Goal: Task Accomplishment & Management: Manage account settings

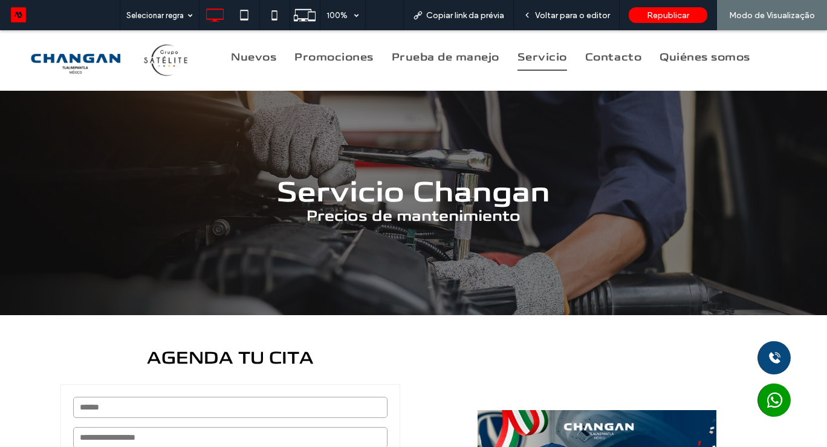
click at [499, 173] on div "Servicio Changan Precios de mantenimiento Click To Paste" at bounding box center [413, 189] width 725 height 116
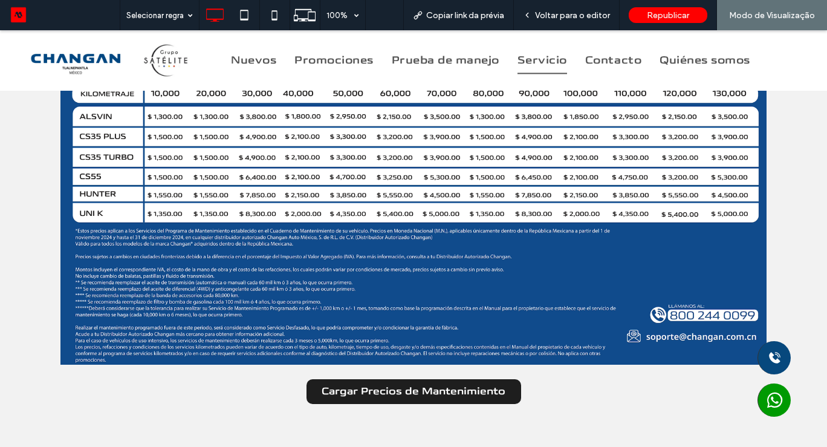
scroll to position [991, 0]
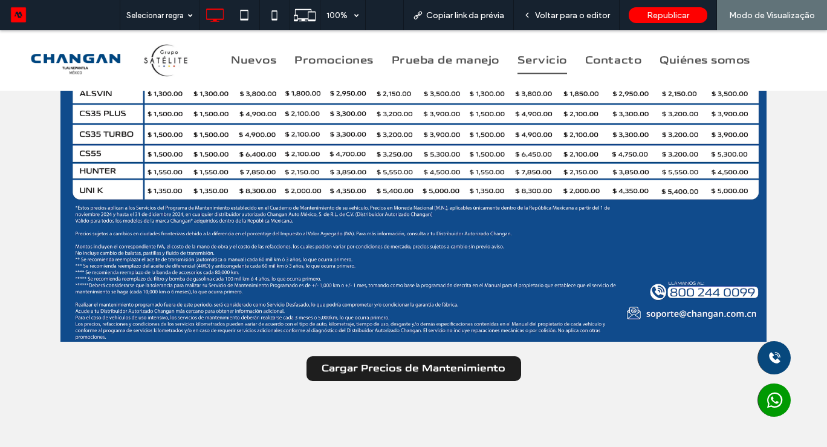
drag, startPoint x: 62, startPoint y: 204, endPoint x: 206, endPoint y: 256, distance: 152.2
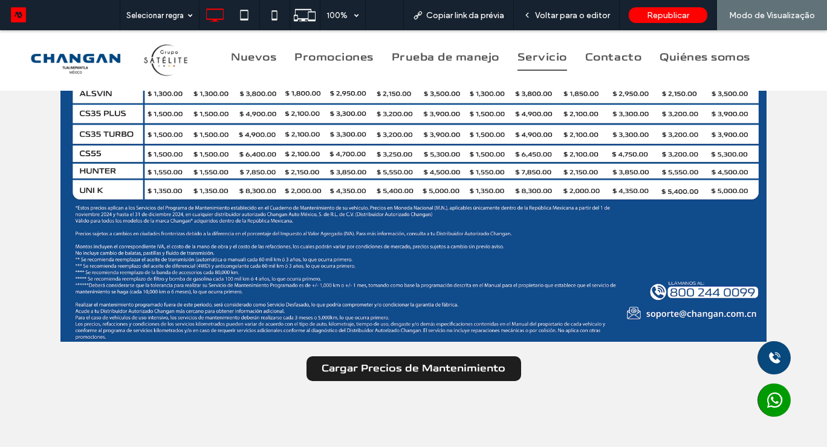
click at [788, 290] on div "Precios de Mantenimiento Vehículos de uso particular. Cargar Precios de Manteni…" at bounding box center [413, 92] width 827 height 664
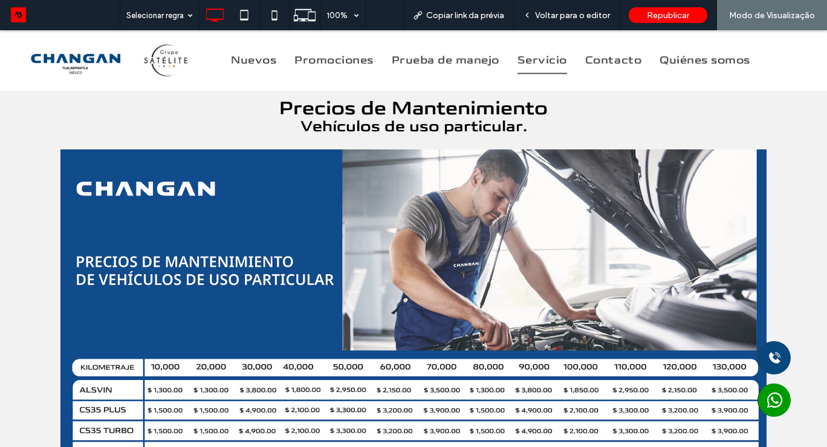
scroll to position [653, 0]
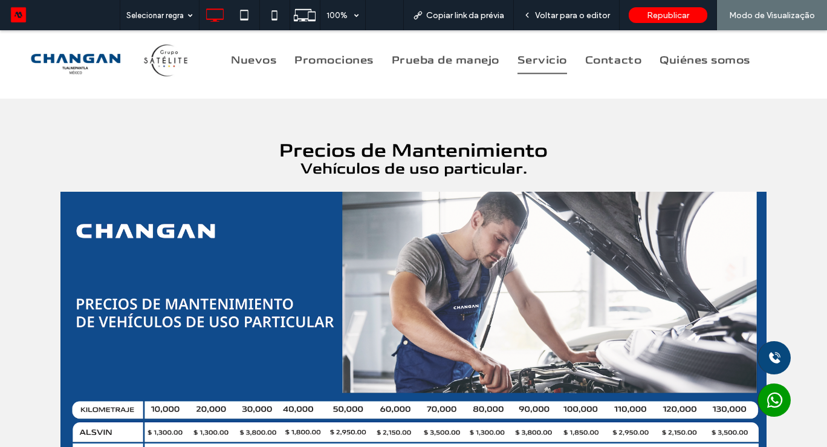
click at [791, 294] on div "Precios de Mantenimiento Vehículos de uso particular. Cargar Precios de Manteni…" at bounding box center [413, 431] width 827 height 664
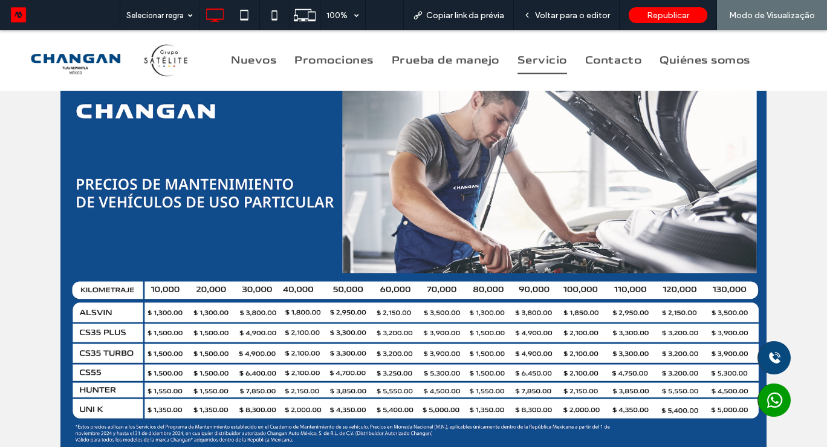
scroll to position [774, 0]
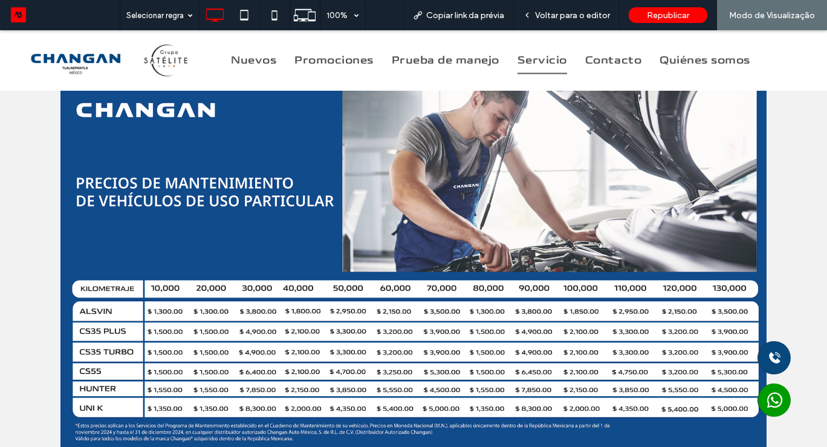
click at [520, 285] on img at bounding box center [413, 315] width 706 height 488
click at [517, 199] on img at bounding box center [413, 315] width 706 height 488
click at [586, 25] on div "Voltar para o editor" at bounding box center [567, 15] width 106 height 30
click at [582, 15] on span "Voltar para o editor" at bounding box center [572, 15] width 75 height 10
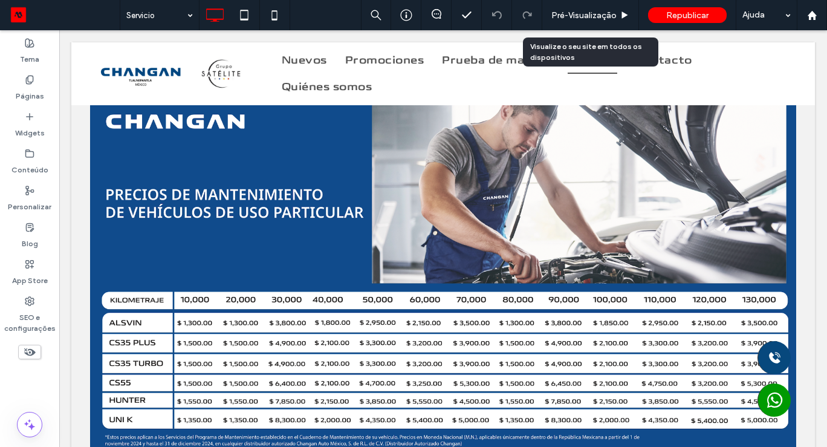
scroll to position [771, 0]
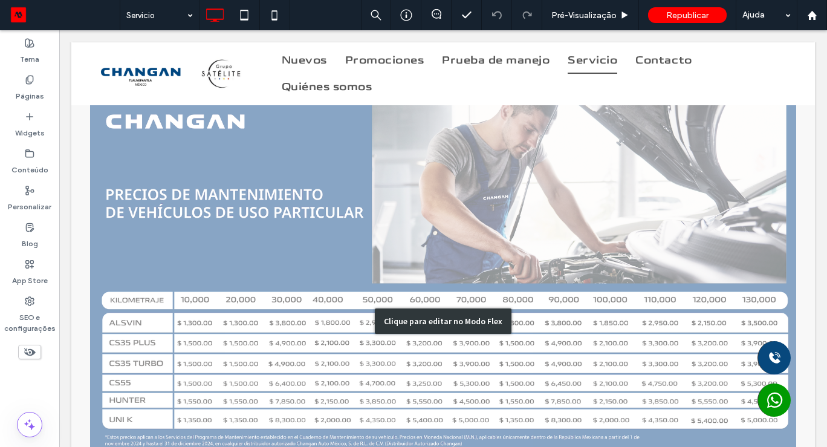
click at [542, 236] on div "Clique para editar no Modo Flex" at bounding box center [443, 320] width 744 height 657
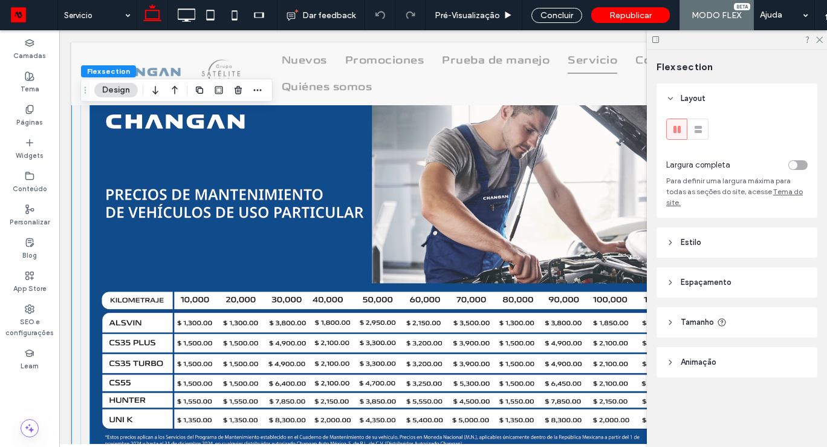
click at [540, 238] on img at bounding box center [443, 326] width 706 height 488
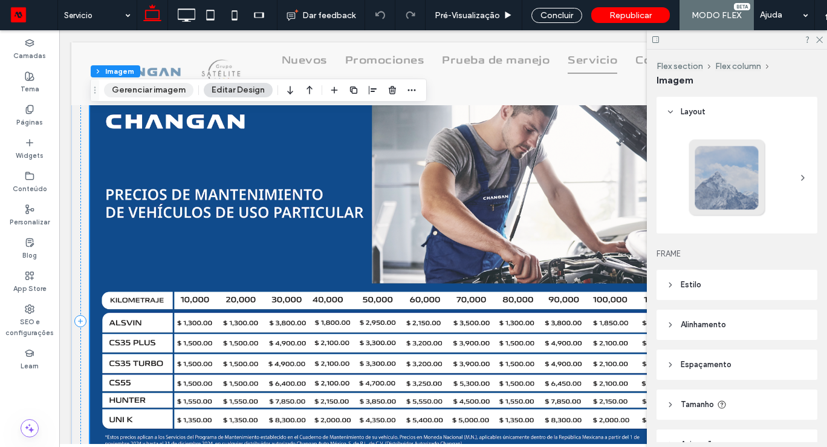
click at [152, 95] on button "Gerenciar imagem" at bounding box center [148, 90] width 89 height 15
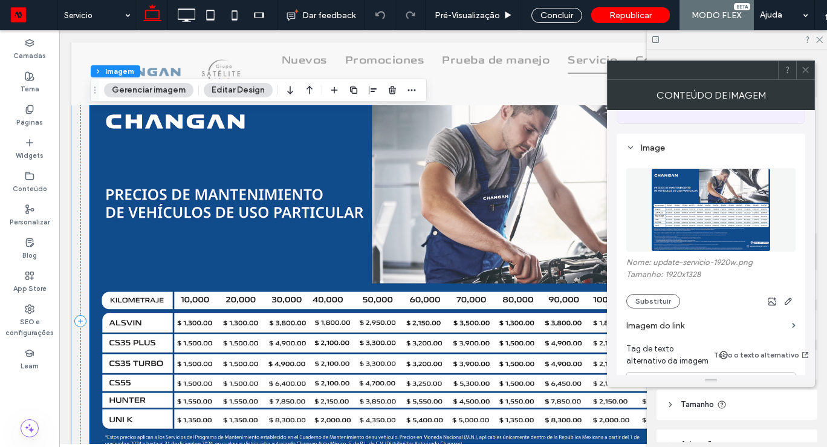
scroll to position [131, 0]
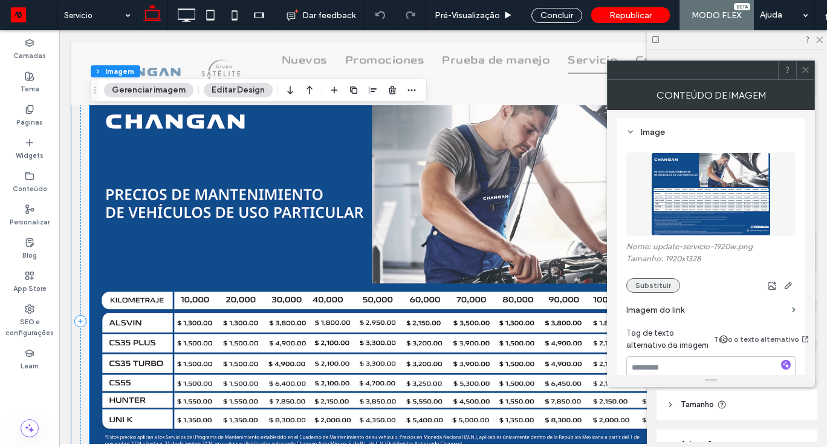
click at [647, 278] on button "Substituir" at bounding box center [653, 285] width 54 height 15
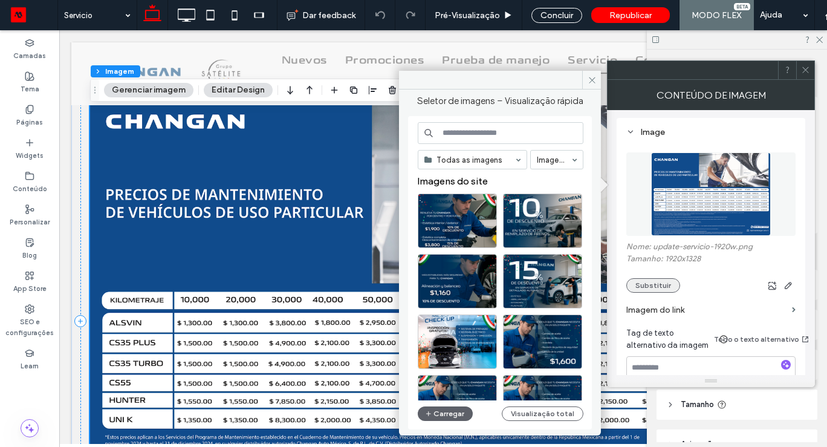
click at [646, 278] on button "Substituir" at bounding box center [653, 285] width 54 height 15
click at [440, 409] on button "Carregar" at bounding box center [445, 413] width 55 height 15
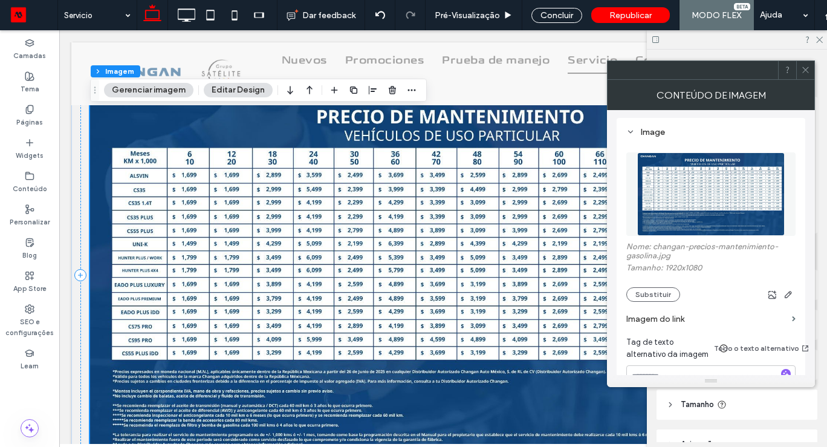
click at [806, 77] on span at bounding box center [805, 70] width 9 height 18
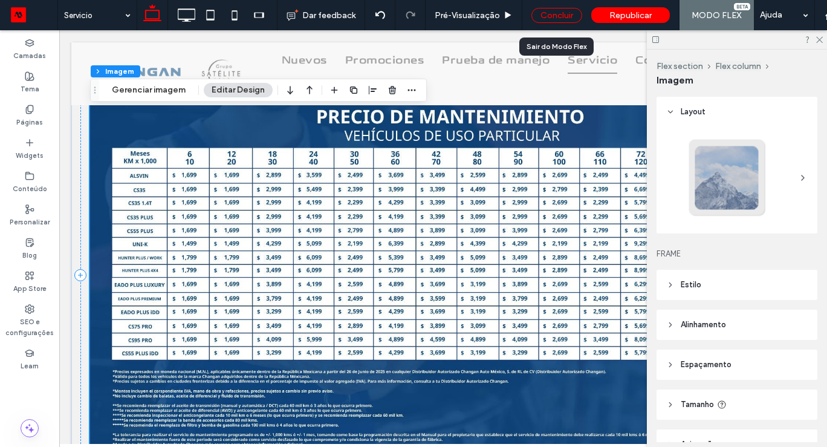
click at [560, 19] on div "Concluir" at bounding box center [556, 15] width 51 height 15
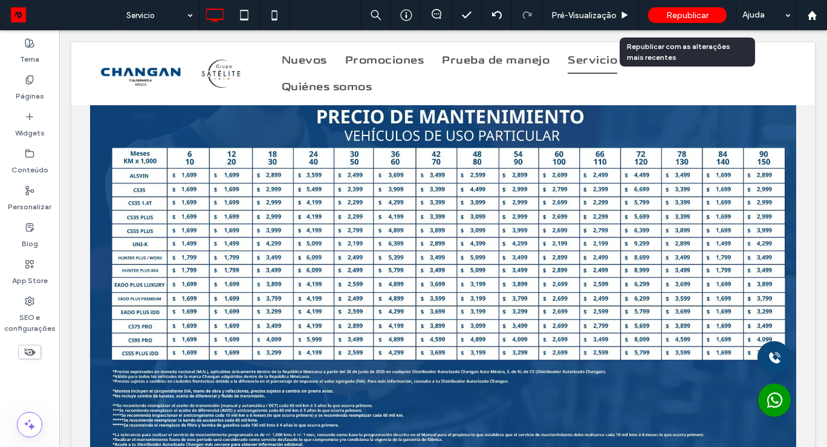
click at [693, 20] on div "Republicar" at bounding box center [687, 15] width 79 height 16
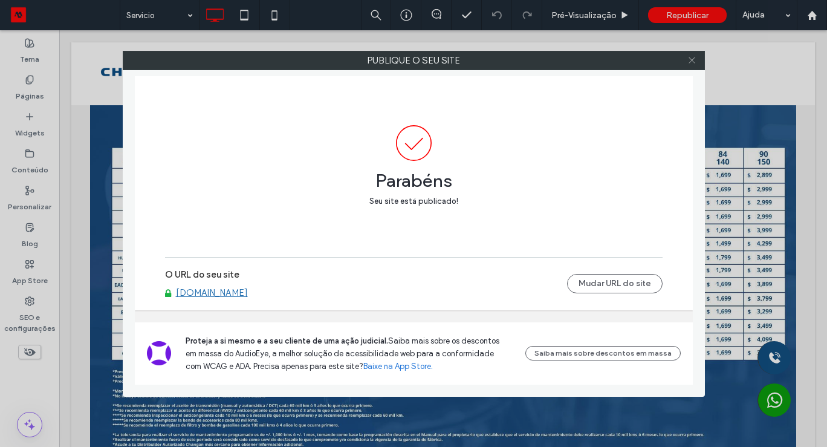
click at [691, 59] on use at bounding box center [692, 60] width 6 height 6
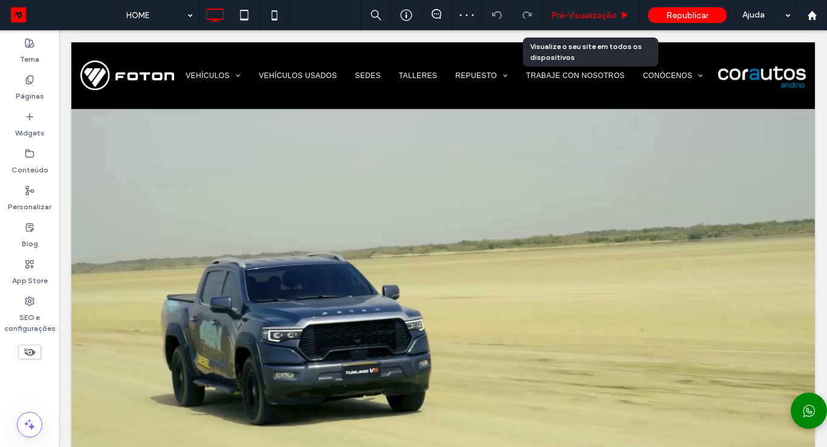
click at [600, 18] on span "Pré-Visualizaçāo" at bounding box center [583, 15] width 65 height 10
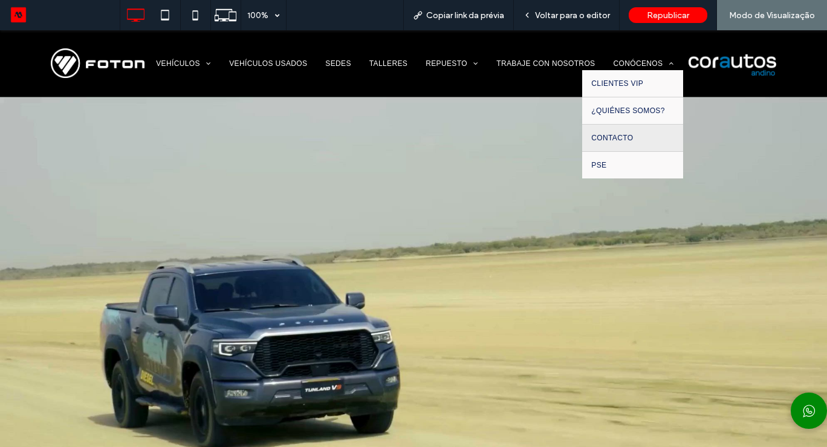
click at [621, 136] on span "CONTACTO" at bounding box center [612, 138] width 42 height 8
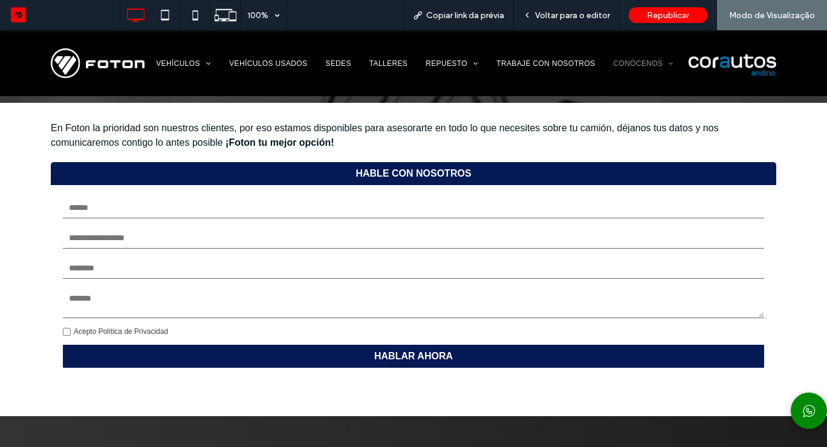
scroll to position [169, 0]
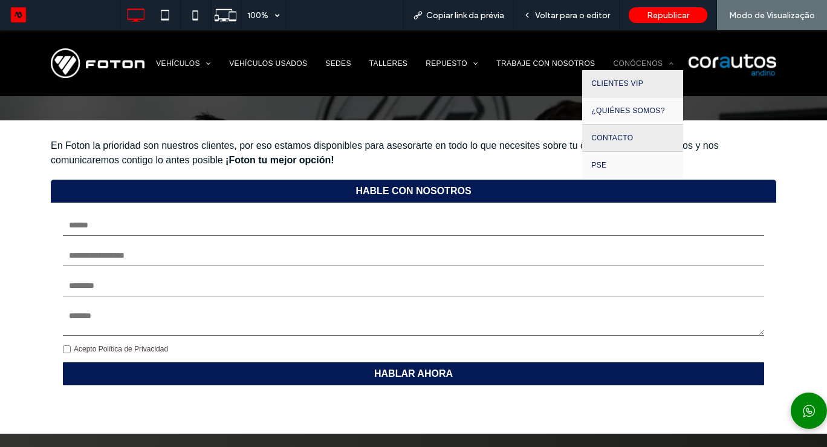
drag, startPoint x: 624, startPoint y: 114, endPoint x: 624, endPoint y: 83, distance: 30.2
click at [624, 83] on span "CLIENTES VIP" at bounding box center [617, 83] width 52 height 8
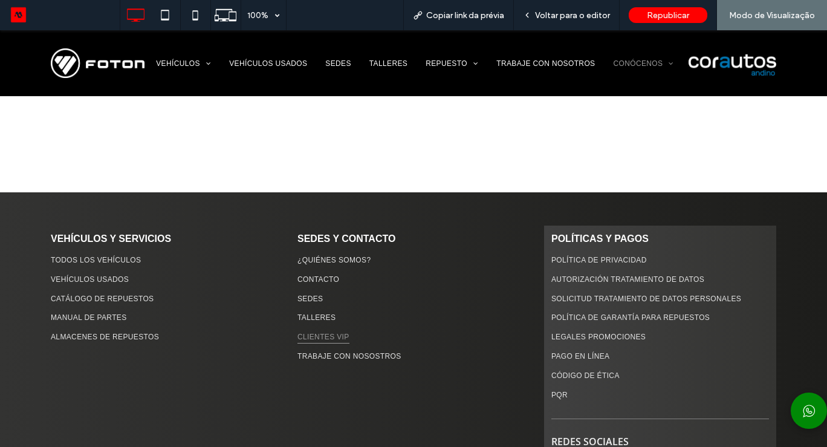
scroll to position [1233, 0]
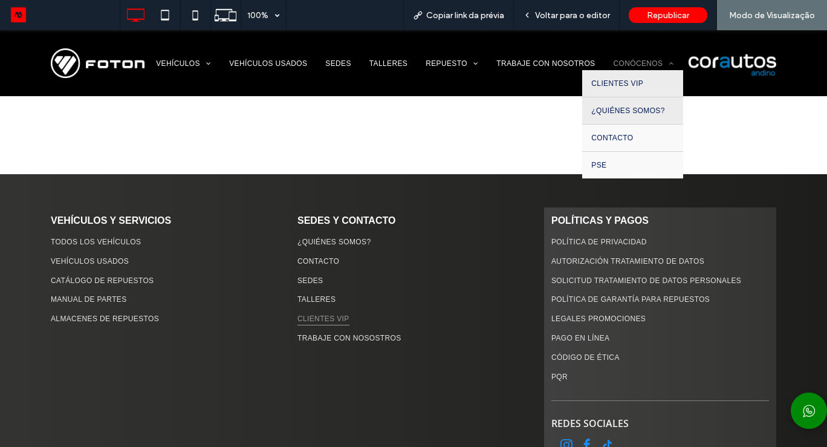
click at [628, 111] on span "¿QUIÉNES SOMOS?" at bounding box center [627, 110] width 73 height 8
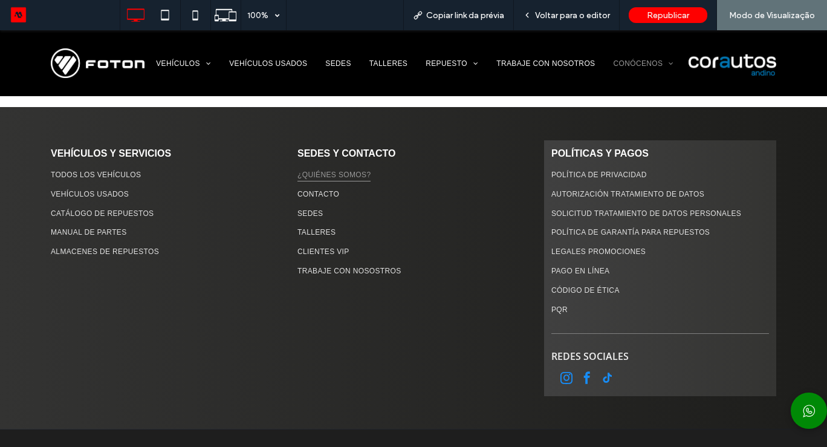
scroll to position [677, 0]
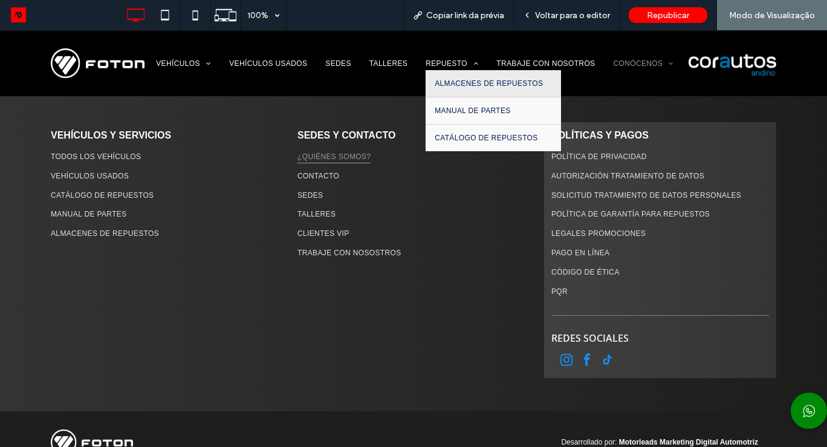
click at [461, 86] on span "ALMACENES DE REPUESTOS" at bounding box center [489, 83] width 108 height 8
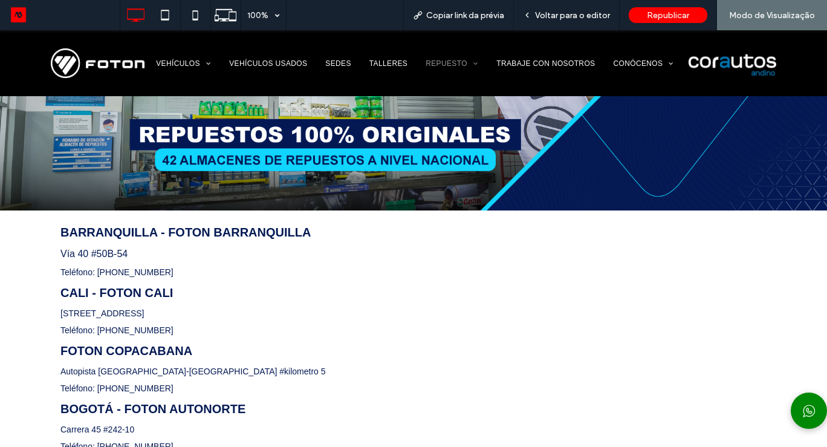
scroll to position [169, 0]
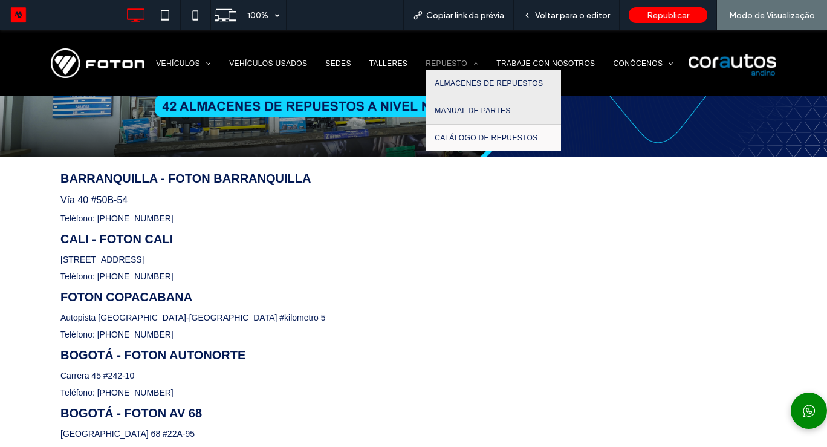
click at [459, 115] on link "MANUAL DE PARTES" at bounding box center [493, 110] width 135 height 27
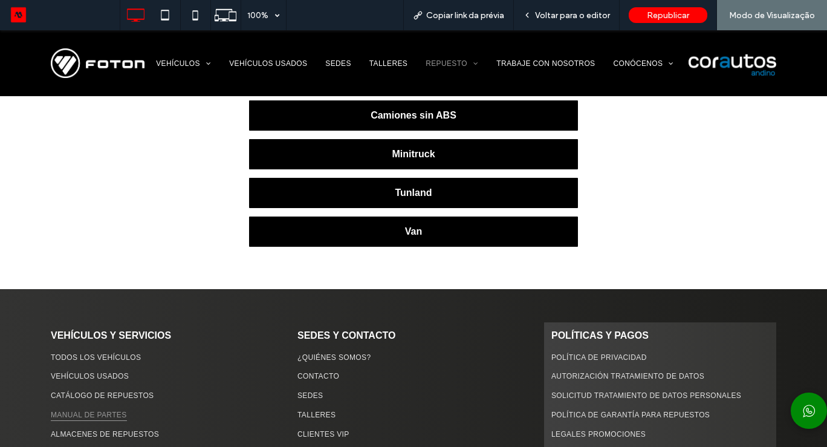
scroll to position [459, 0]
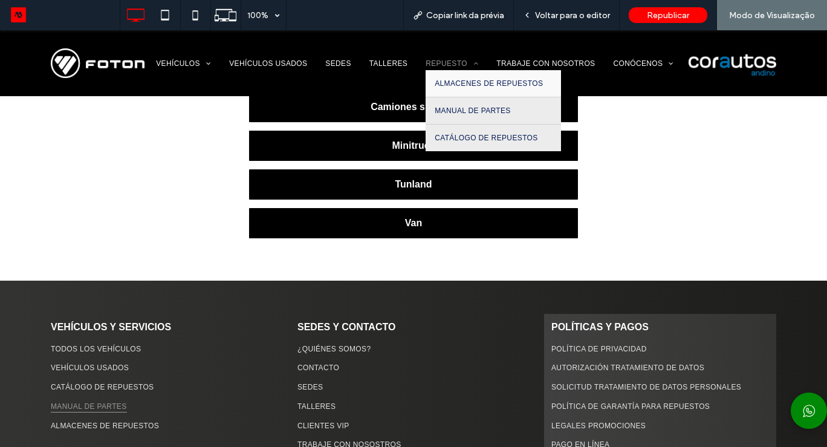
drag, startPoint x: 470, startPoint y: 138, endPoint x: 470, endPoint y: 169, distance: 30.8
click at [470, 138] on span "CATÁLOGO DE REPUESTOS" at bounding box center [486, 138] width 103 height 8
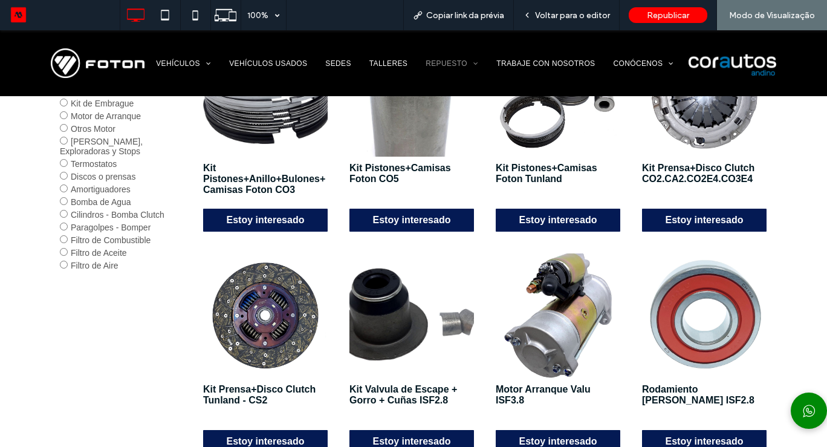
scroll to position [387, 0]
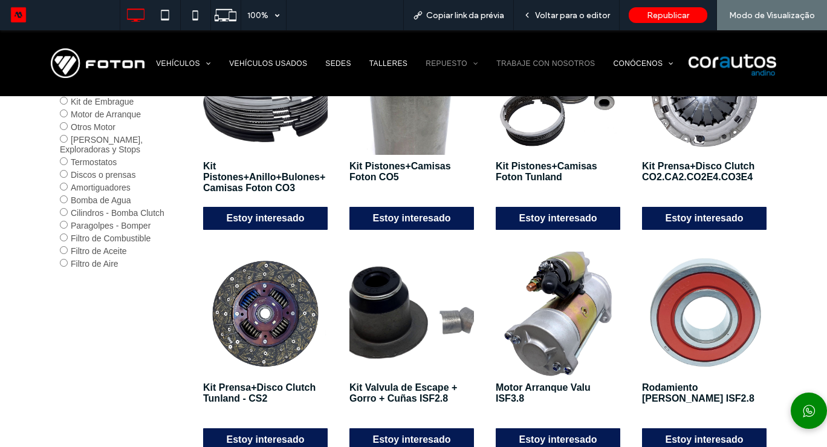
click at [537, 57] on span "TRABAJE CON NOSOTROS" at bounding box center [545, 63] width 99 height 14
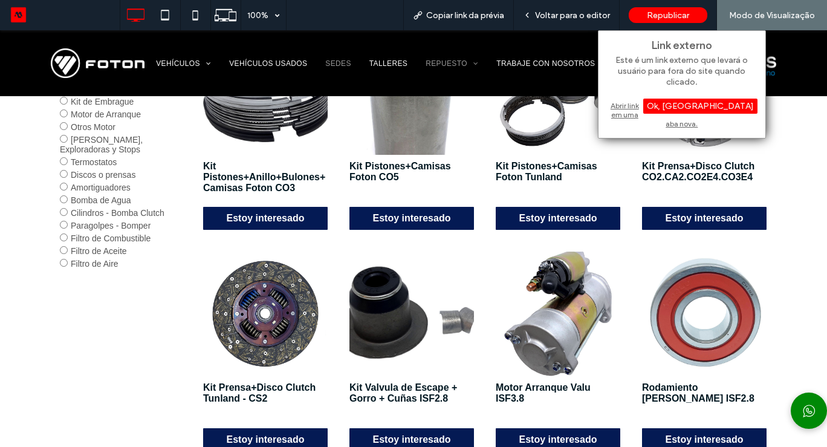
drag, startPoint x: 329, startPoint y: 66, endPoint x: 329, endPoint y: 97, distance: 30.2
click at [329, 66] on span "SEDES" at bounding box center [337, 63] width 25 height 14
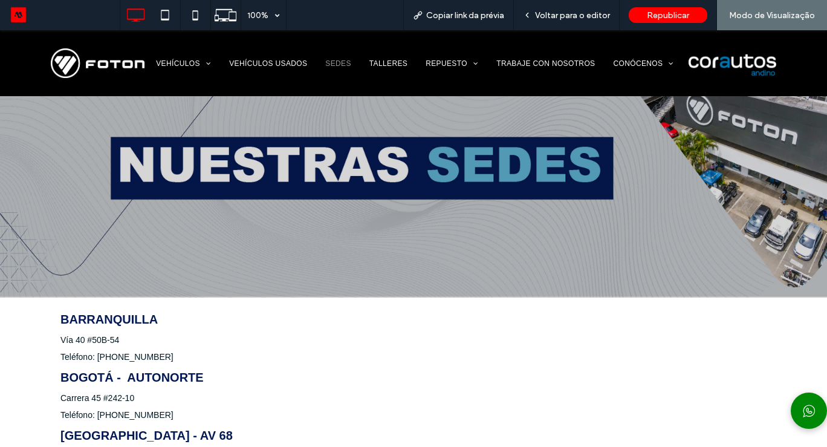
scroll to position [97, 0]
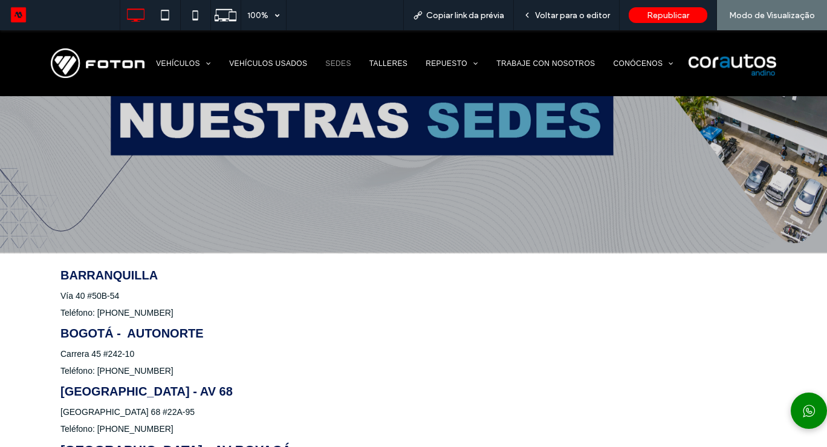
click at [288, 74] on div "VEHÍCULOS CAMIONES MINITRUCKS PICK UP MAQUINARIA AMARILLA TODOS LOS VEHÍCULOS V…" at bounding box center [415, 62] width 537 height 51
click at [289, 59] on span "VEHÍCULOS USADOS" at bounding box center [268, 63] width 78 height 14
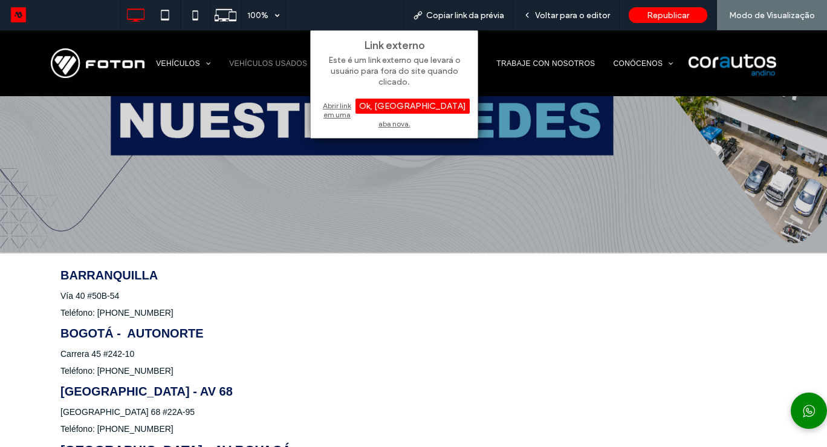
click at [266, 62] on span "VEHÍCULOS USADOS" at bounding box center [268, 63] width 78 height 14
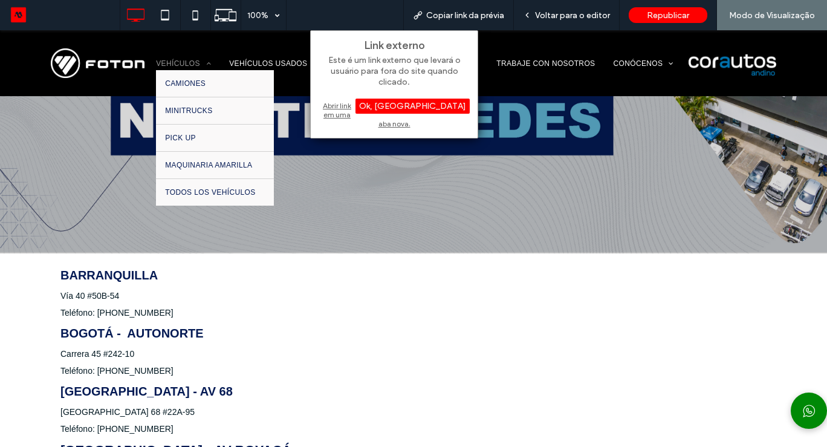
click at [203, 65] on span at bounding box center [205, 63] width 11 height 7
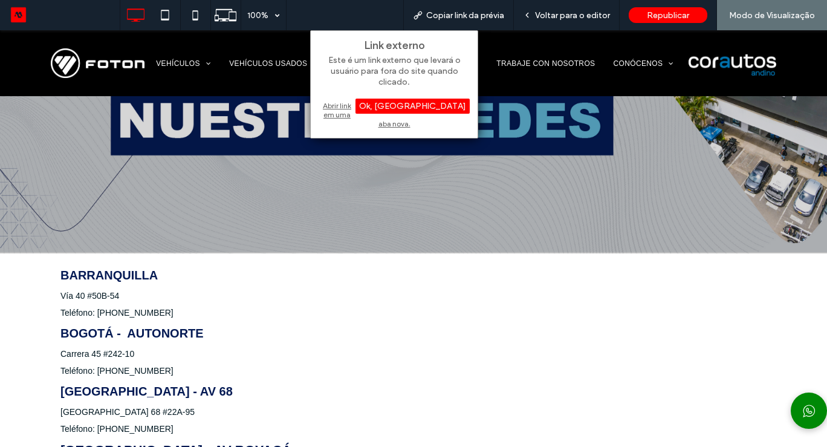
click at [80, 62] on img at bounding box center [98, 63] width 94 height 30
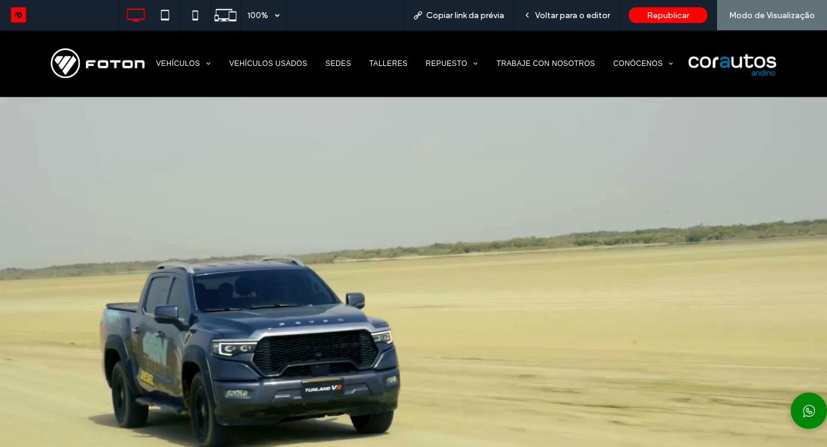
drag, startPoint x: 114, startPoint y: 64, endPoint x: 113, endPoint y: 94, distance: 30.2
click at [114, 64] on img at bounding box center [98, 63] width 94 height 30
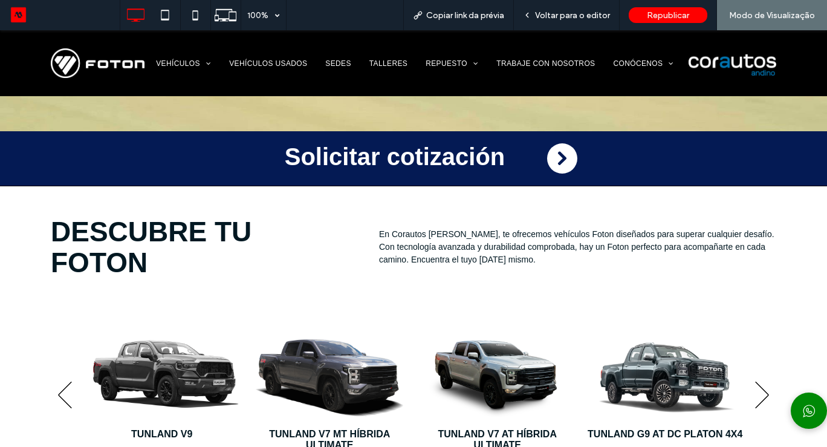
scroll to position [411, 0]
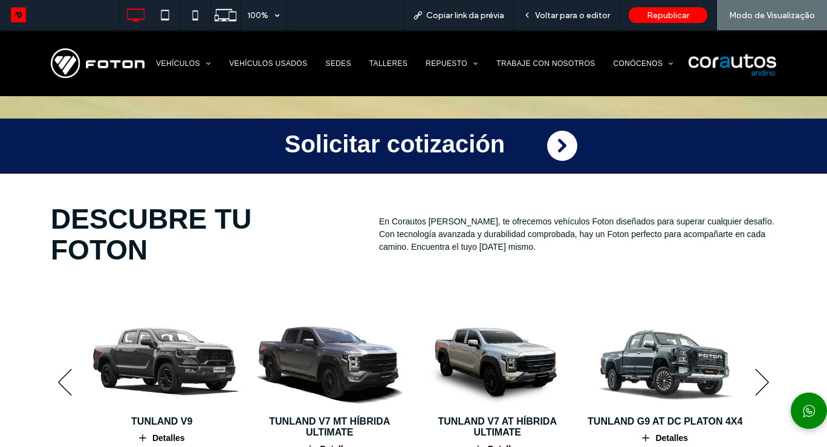
click at [557, 134] on link at bounding box center [562, 146] width 30 height 30
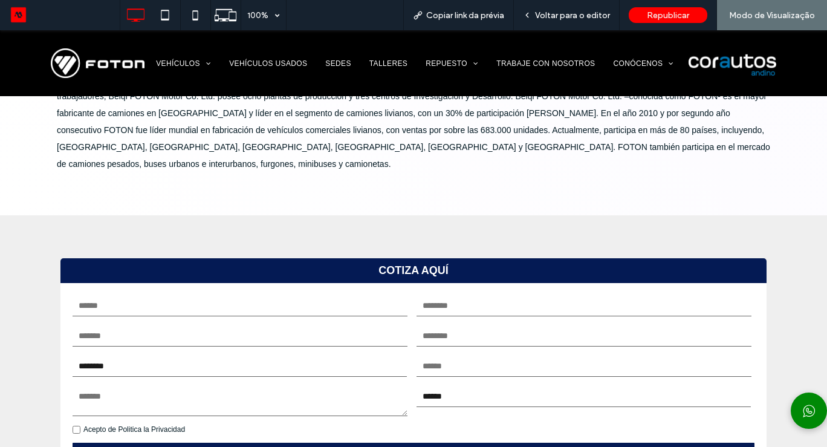
scroll to position [2250, 0]
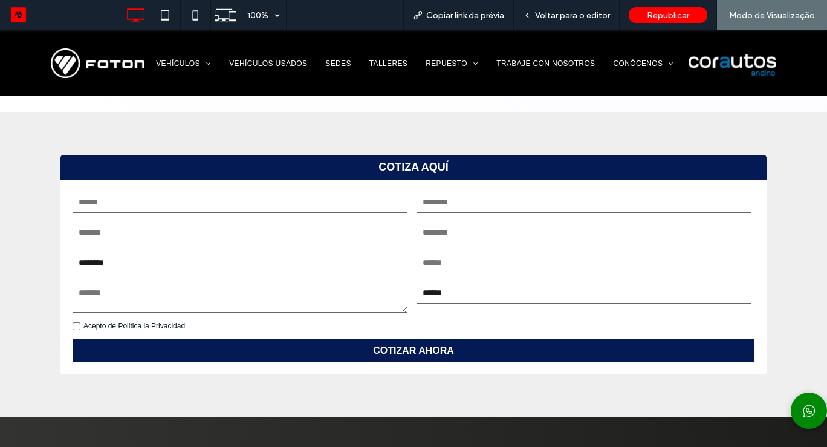
click at [176, 322] on label "Acepto de Politica la Privacidad" at bounding box center [134, 326] width 102 height 8
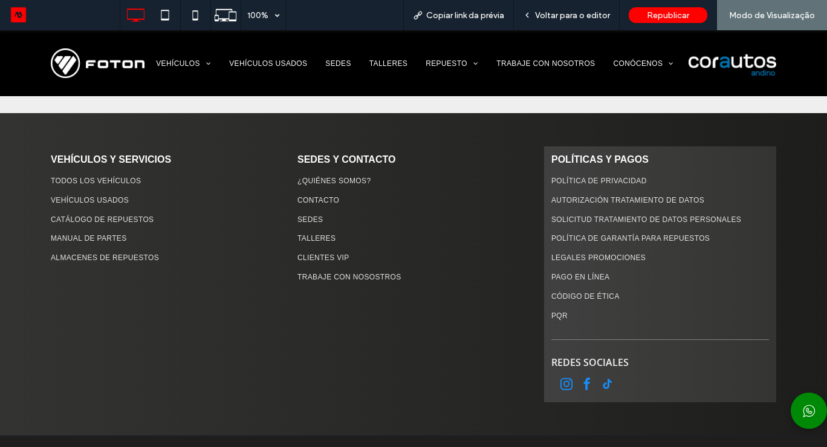
scroll to position [2564, 0]
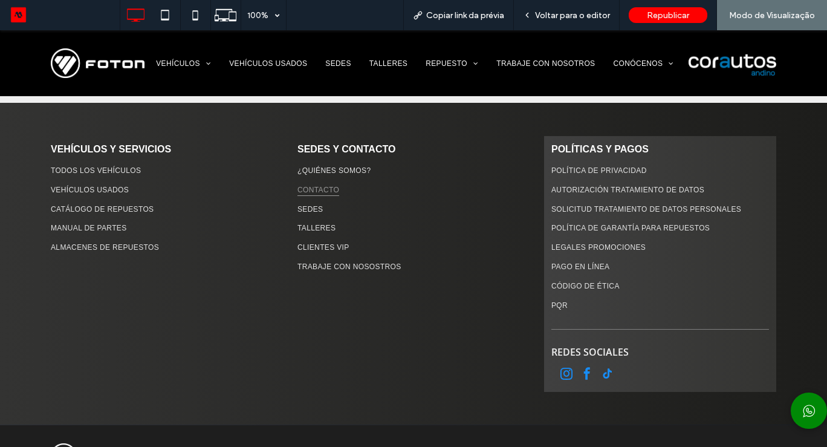
click at [319, 183] on span "CONTACTO" at bounding box center [318, 189] width 42 height 13
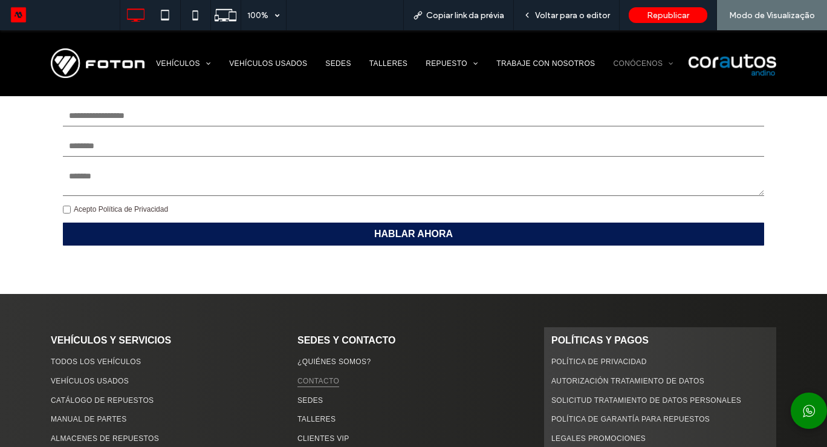
scroll to position [290, 0]
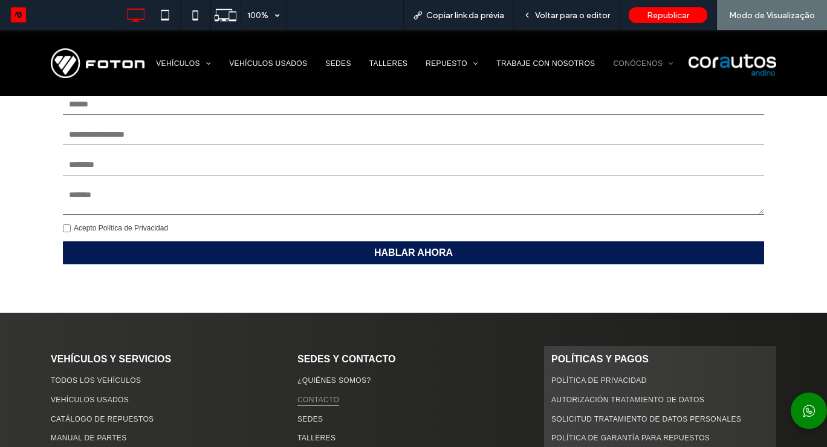
click at [157, 227] on link "Acepto Política de Privacidad" at bounding box center [121, 228] width 94 height 8
click at [675, 18] on span "Republicar" at bounding box center [668, 15] width 42 height 10
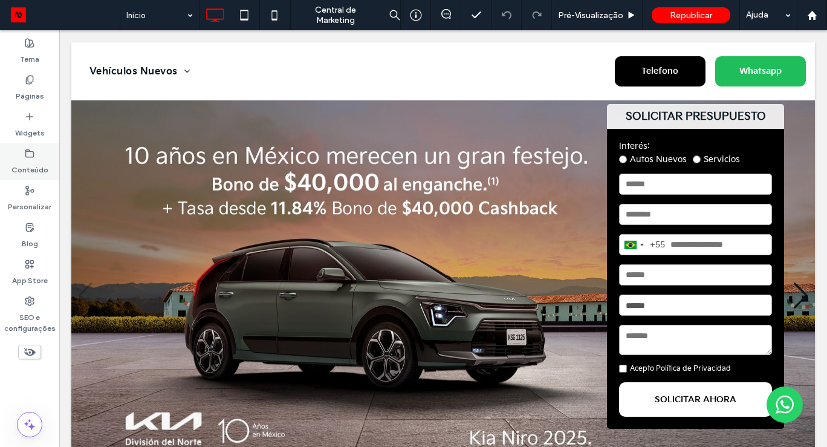
click at [28, 155] on icon at bounding box center [30, 154] width 10 height 10
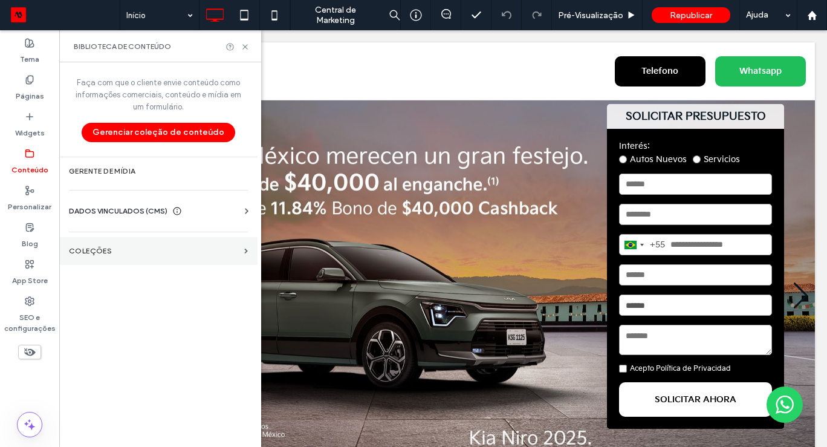
click at [182, 247] on label "COLEÇÕES" at bounding box center [154, 251] width 170 height 8
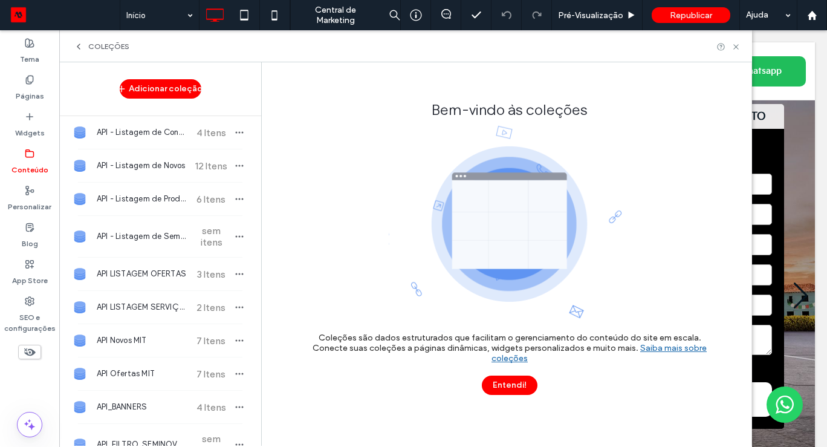
click at [23, 158] on label "Conteúdo" at bounding box center [29, 166] width 37 height 17
click at [739, 50] on icon at bounding box center [735, 46] width 9 height 9
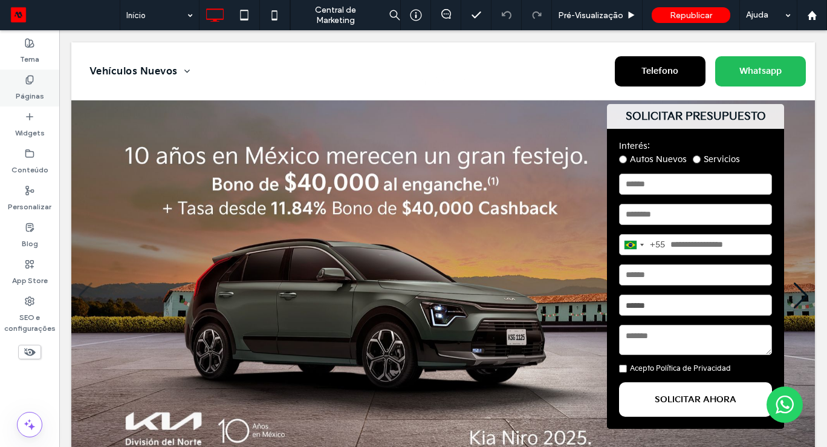
click at [22, 78] on div "Páginas" at bounding box center [29, 88] width 59 height 37
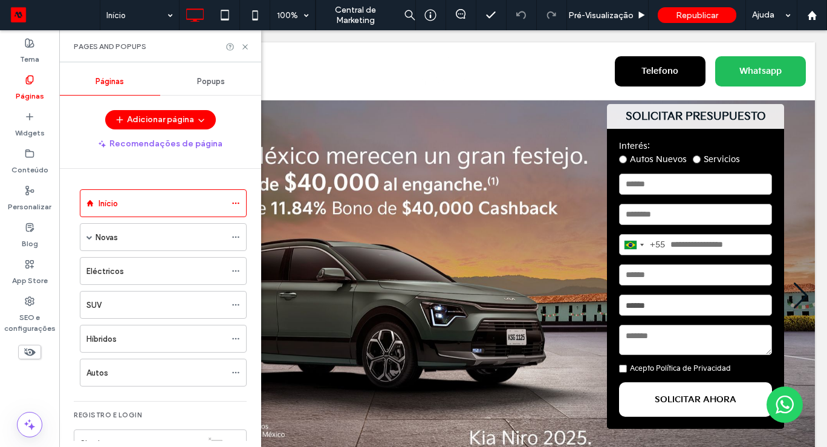
click at [221, 83] on span "Popups" at bounding box center [211, 82] width 28 height 10
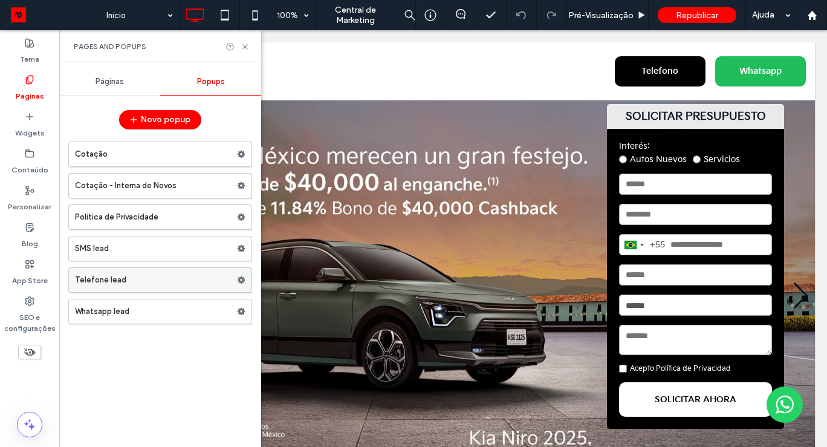
click at [103, 285] on label "Telefone lead" at bounding box center [156, 280] width 162 height 24
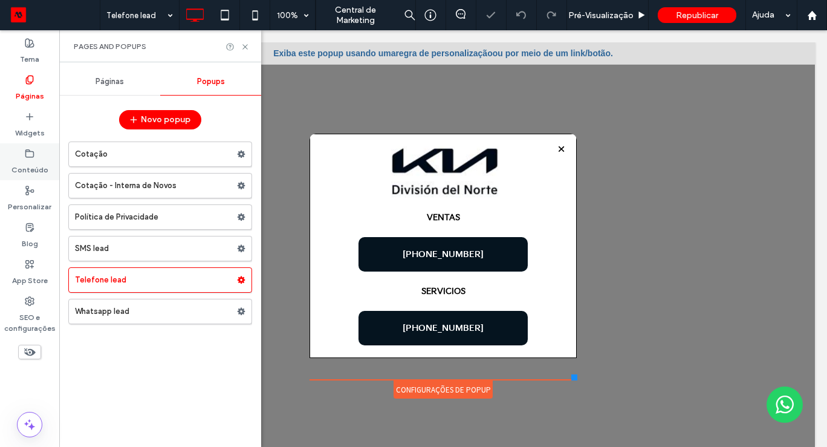
click at [28, 165] on label "Conteúdo" at bounding box center [29, 166] width 37 height 17
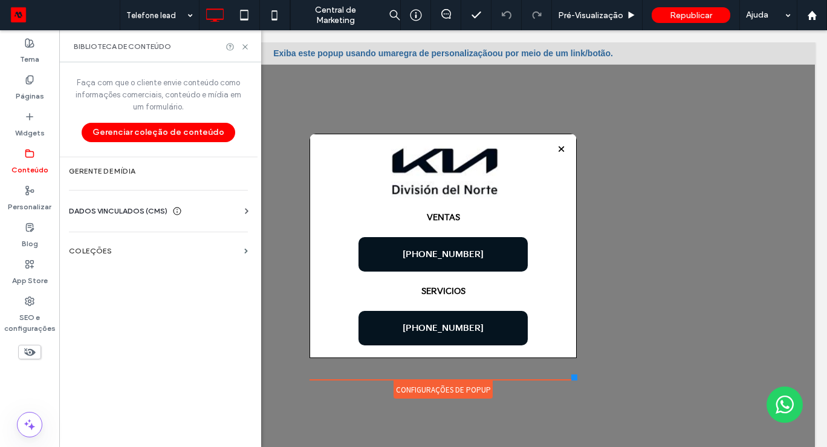
click at [247, 210] on icon at bounding box center [247, 211] width 12 height 12
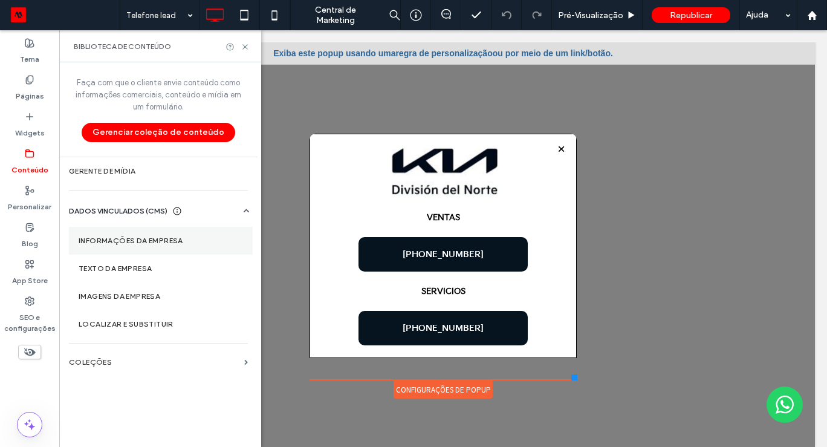
click at [136, 242] on label "Informações da empresa" at bounding box center [161, 240] width 164 height 8
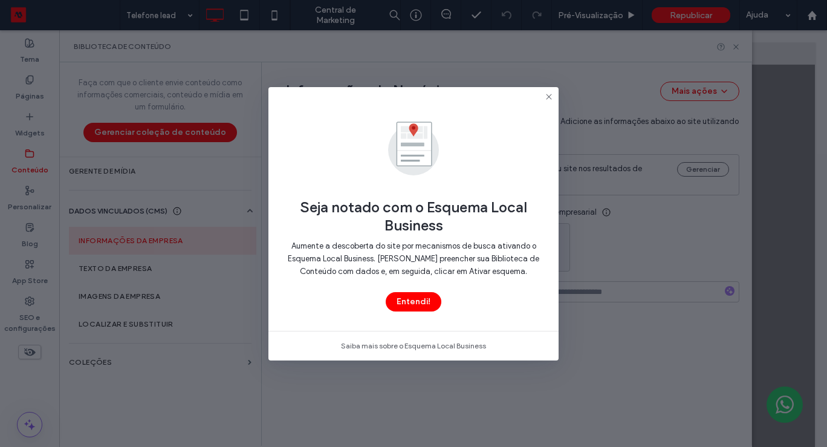
type input "**********"
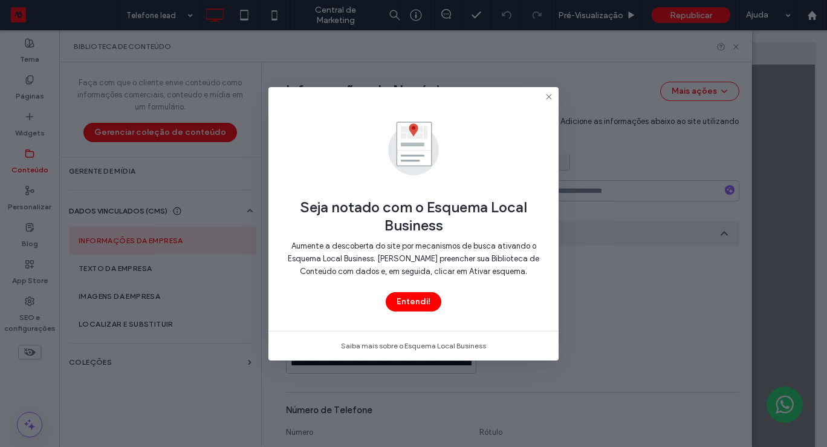
scroll to position [184, 0]
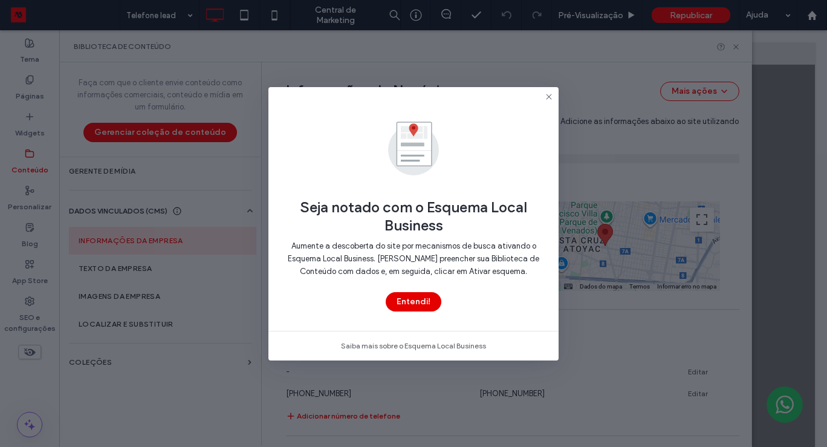
click at [415, 297] on button "Entendi!" at bounding box center [414, 301] width 56 height 19
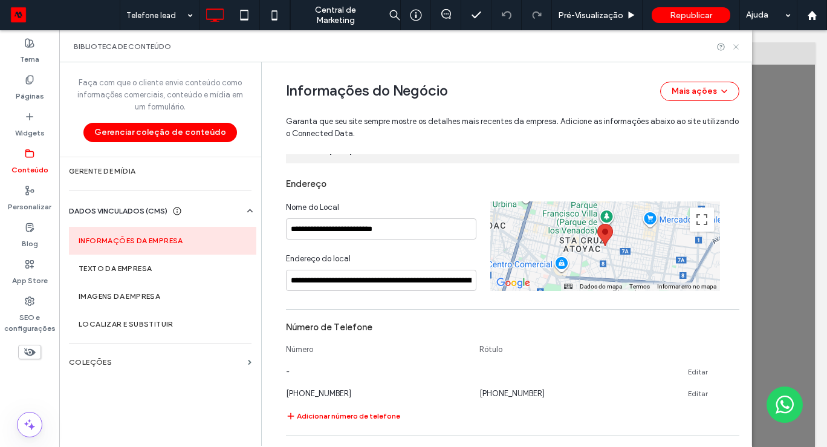
click at [735, 45] on icon at bounding box center [735, 46] width 9 height 9
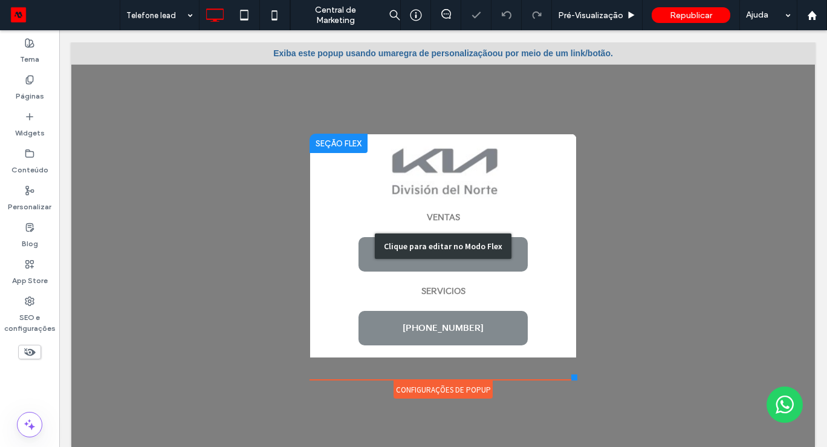
scroll to position [0, 0]
click at [495, 253] on div "Clique para editar no Modo Flex" at bounding box center [443, 245] width 137 height 25
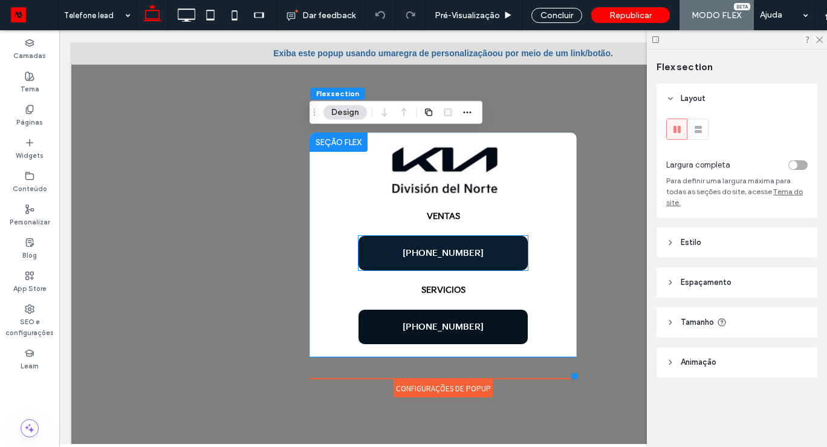
click at [495, 253] on link "+52 55 9602-4165" at bounding box center [442, 253] width 169 height 34
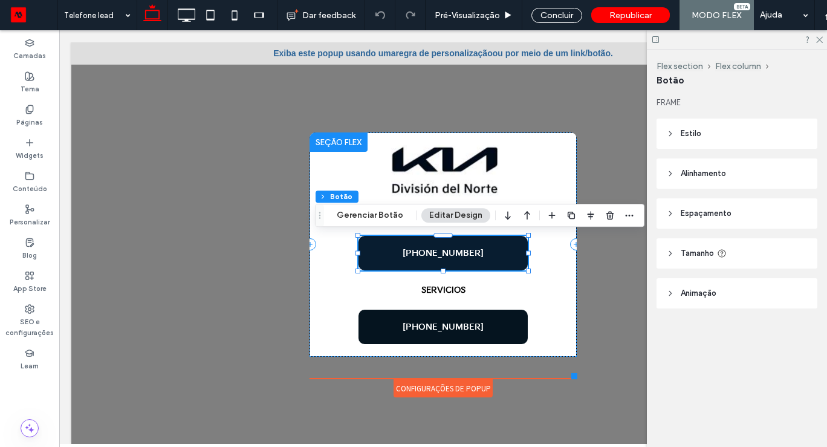
type input "**"
click at [495, 253] on link "+52 55 9602-4165" at bounding box center [442, 253] width 169 height 34
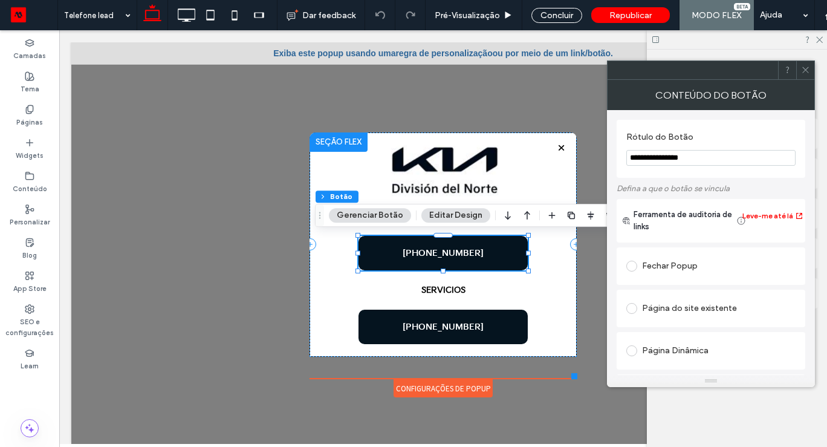
click at [727, 161] on input "**********" at bounding box center [710, 158] width 169 height 16
click at [738, 184] on label "Defina a que o botão se vincula" at bounding box center [711, 188] width 189 height 21
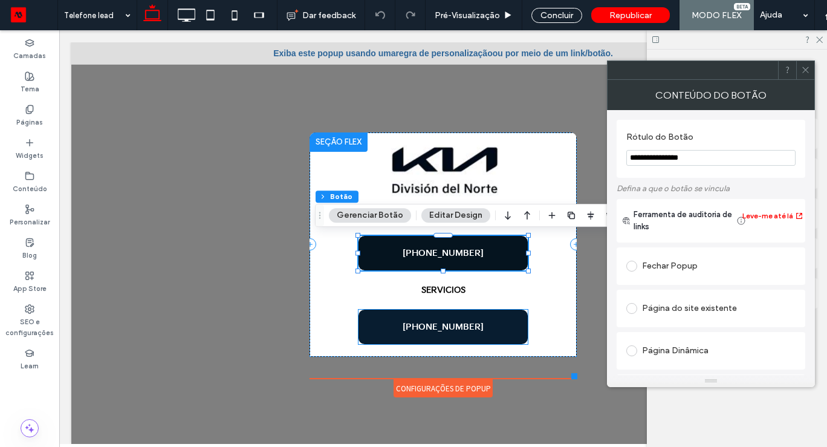
click at [492, 321] on link "+52 55 4170-8200" at bounding box center [442, 327] width 169 height 34
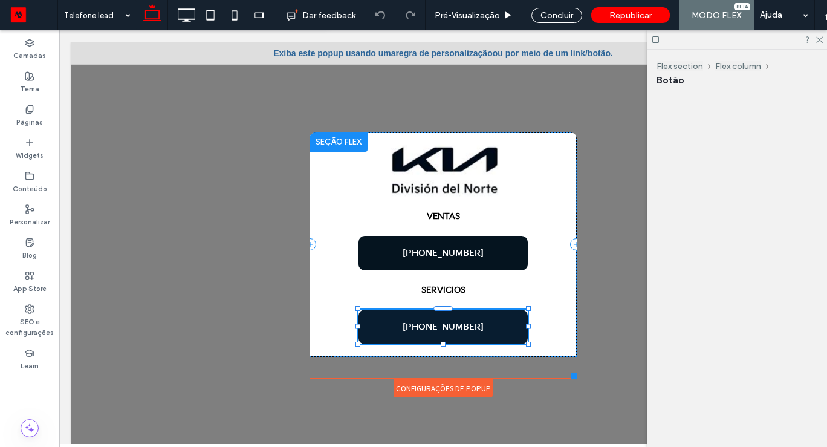
click at [491, 321] on div "+52 55 4170-8200" at bounding box center [442, 327] width 169 height 34
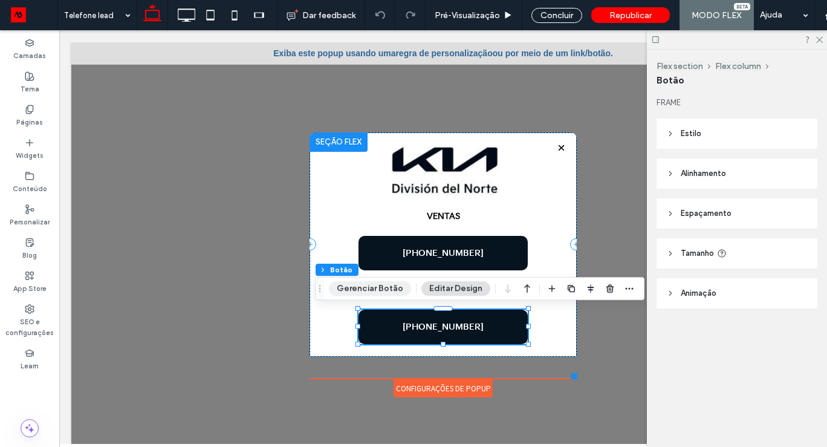
click at [402, 291] on button "Gerenciar Botão" at bounding box center [370, 288] width 82 height 15
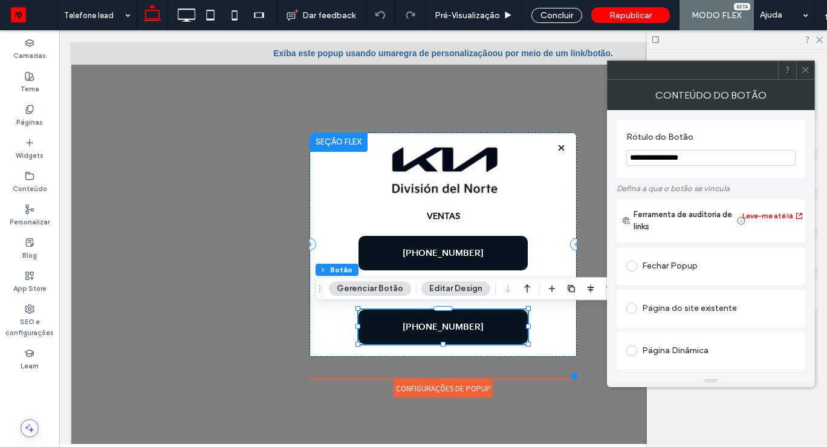
click at [808, 68] on icon at bounding box center [805, 69] width 9 height 9
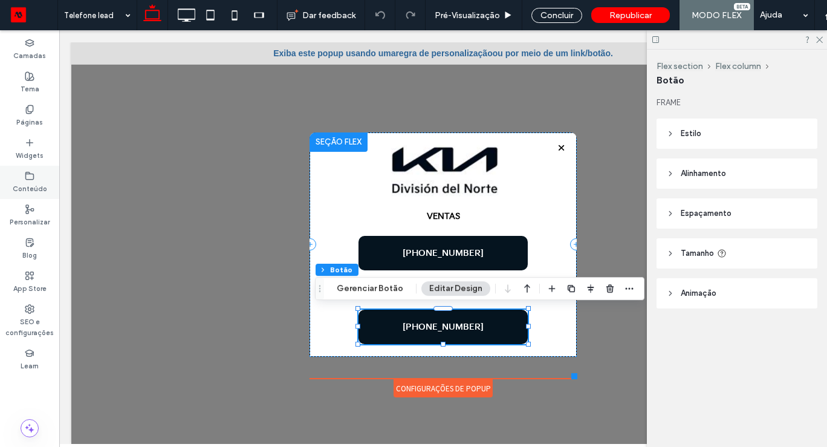
click at [29, 186] on label "Conteúdo" at bounding box center [30, 187] width 34 height 13
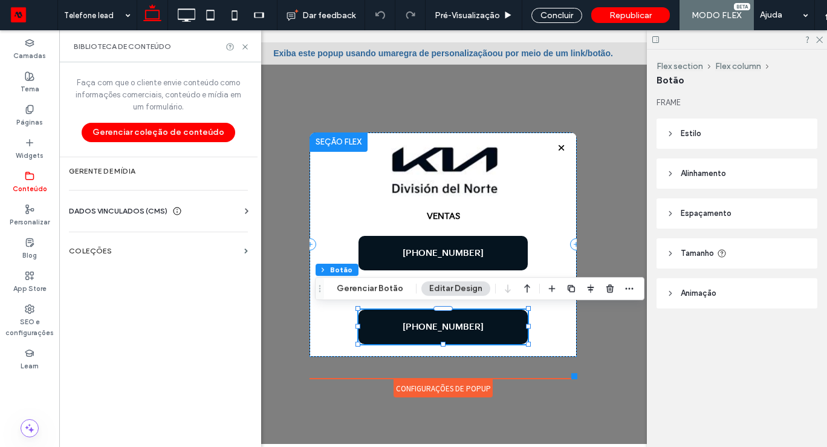
click at [247, 209] on icon at bounding box center [247, 211] width 12 height 12
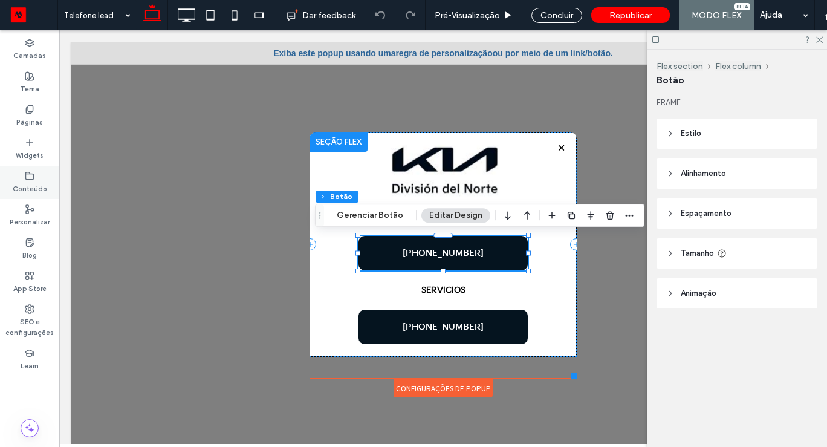
click at [25, 172] on icon at bounding box center [30, 176] width 10 height 10
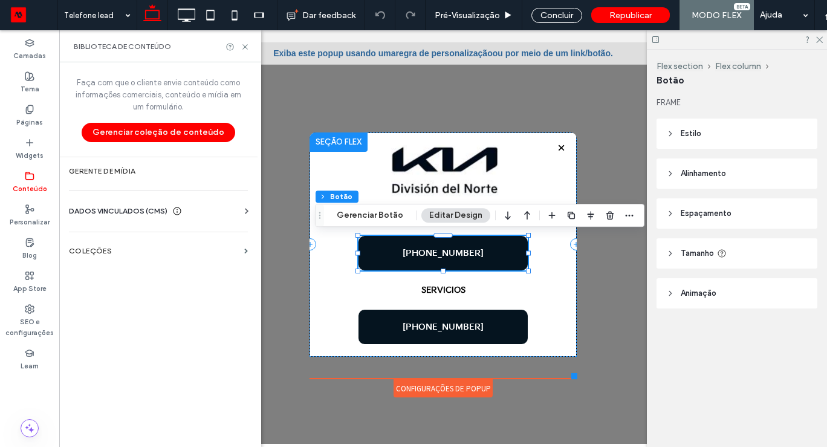
click at [239, 213] on div "DADOS VINCULADOS (CMS)" at bounding box center [161, 211] width 184 height 12
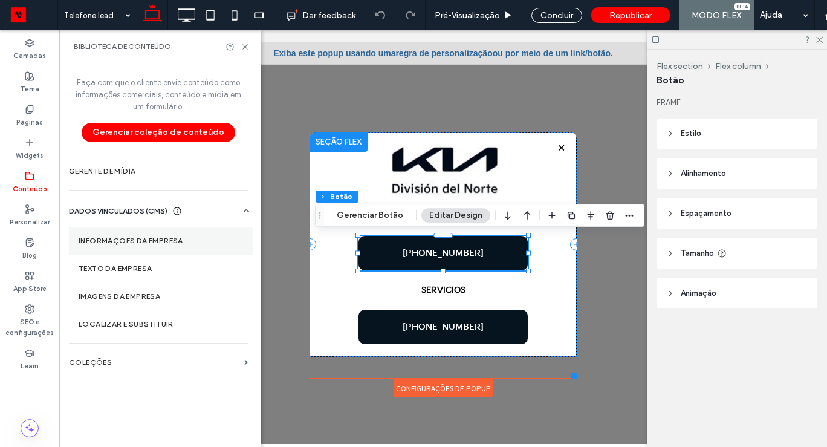
click at [149, 238] on label "Informações da empresa" at bounding box center [161, 240] width 164 height 8
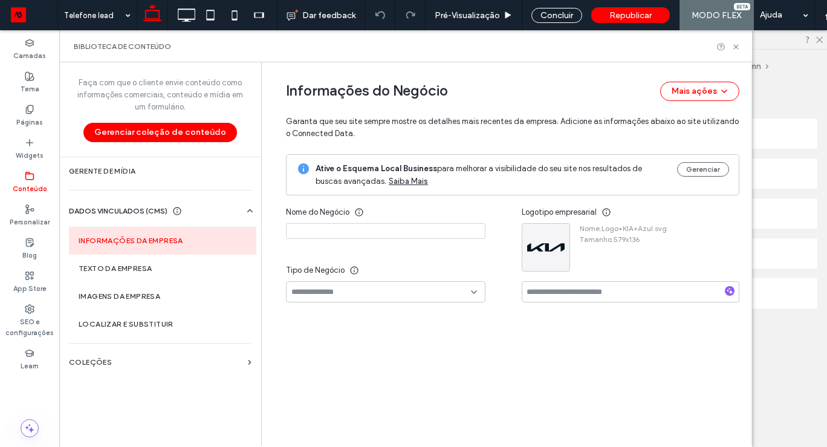
type input "**********"
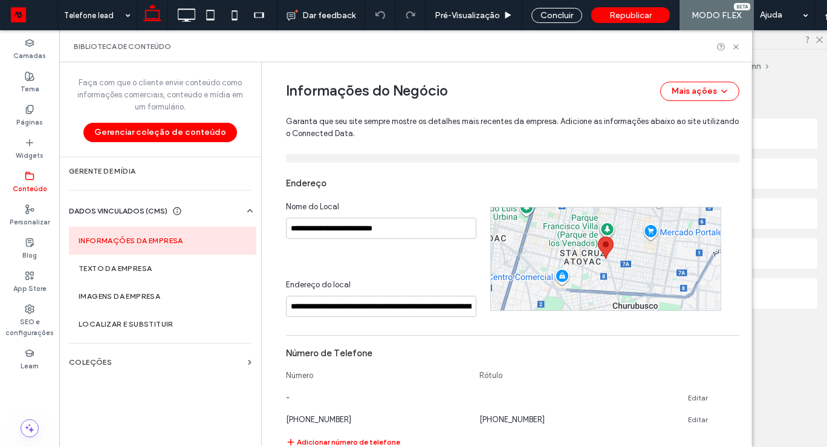
scroll to position [197, 0]
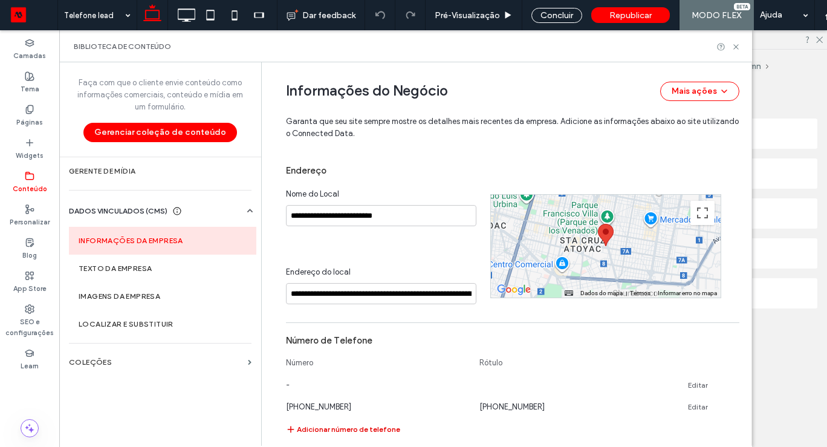
click at [337, 426] on button "Adicionar número de telefone" at bounding box center [343, 429] width 114 height 15
drag, startPoint x: 294, startPoint y: 429, endPoint x: 267, endPoint y: 429, distance: 27.2
click at [268, 429] on div "**********" at bounding box center [504, 409] width 472 height 1088
type input "**********"
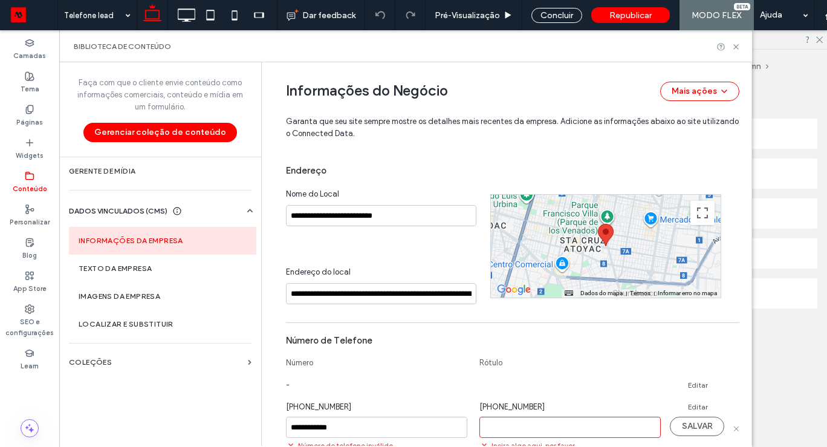
click at [354, 424] on input "**********" at bounding box center [376, 427] width 181 height 21
click at [527, 372] on div "Rótulo" at bounding box center [569, 365] width 181 height 17
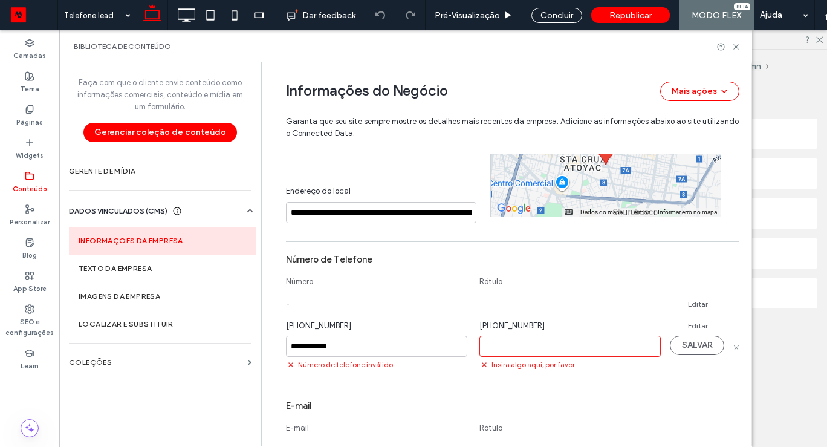
scroll to position [281, 0]
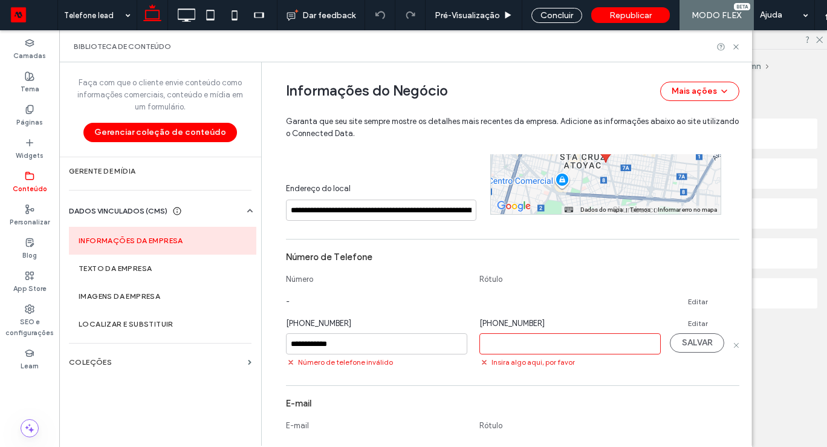
click at [571, 357] on div "Insira algo aqui, por favor" at bounding box center [574, 361] width 190 height 12
click at [571, 352] on input at bounding box center [569, 343] width 181 height 21
paste input "**********"
type input "**********"
click at [525, 370] on section "**********" at bounding box center [512, 309] width 453 height 128
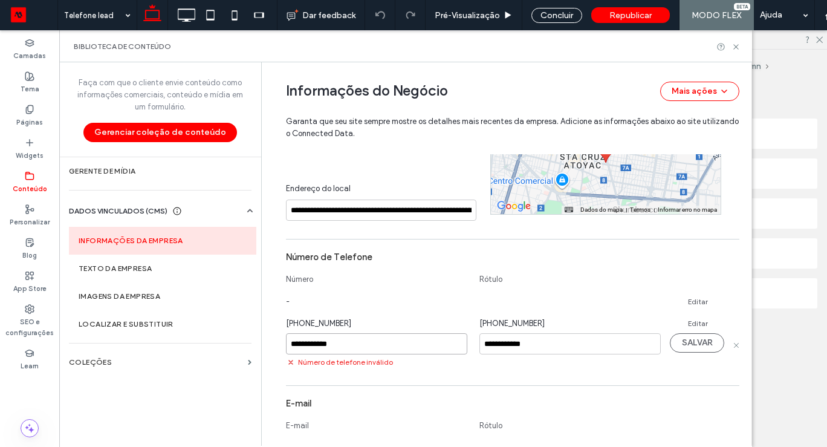
click at [286, 344] on input "**********" at bounding box center [376, 343] width 181 height 21
type input "**********"
click at [692, 340] on button "SALVAR" at bounding box center [697, 342] width 54 height 19
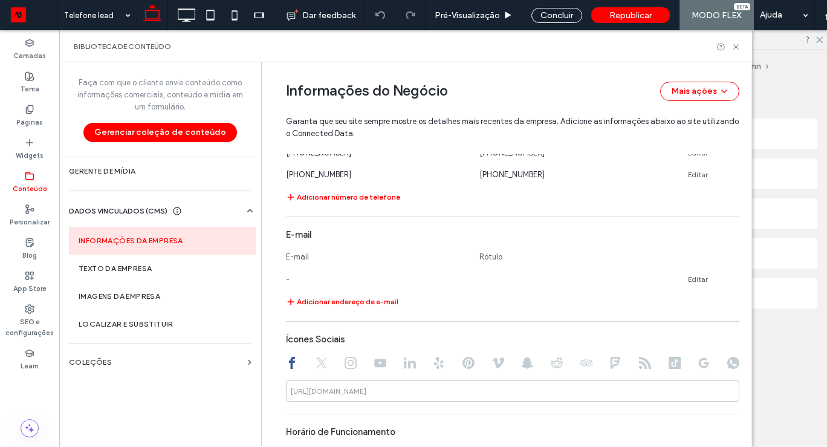
scroll to position [721, 0]
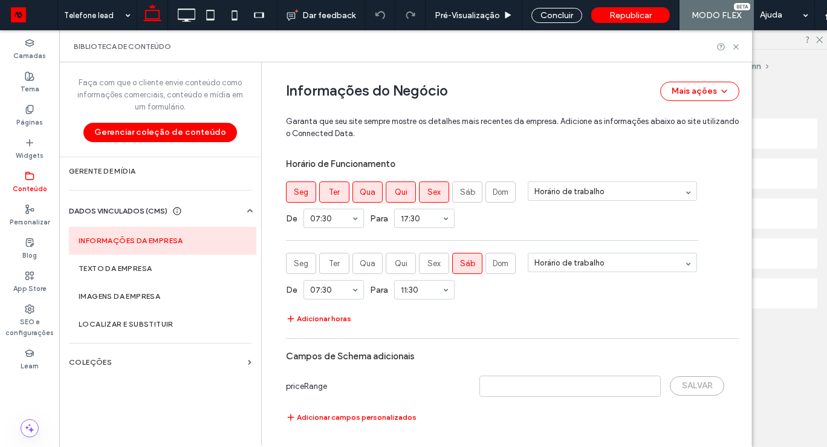
click at [734, 47] on icon at bounding box center [735, 46] width 9 height 9
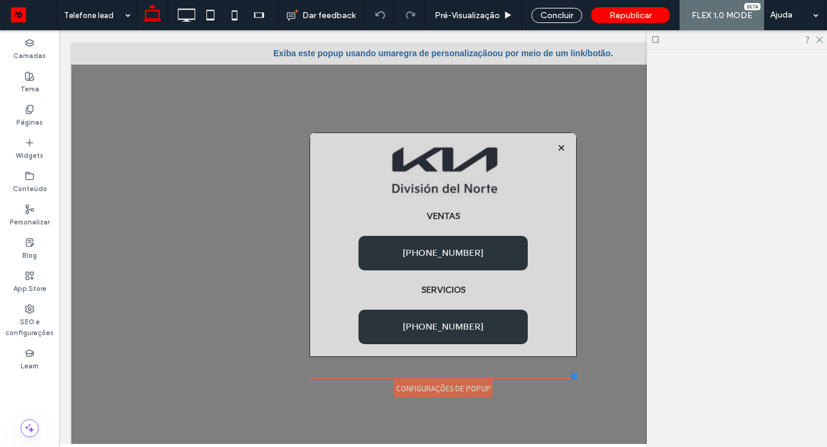
scroll to position [0, 0]
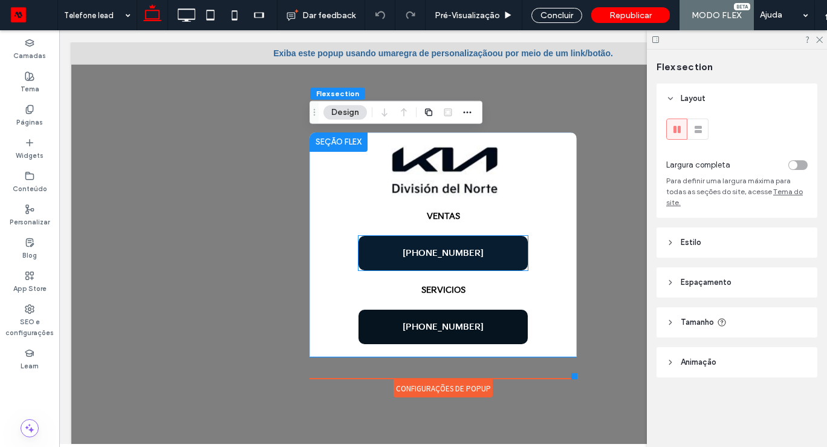
click at [489, 254] on link "+52 55 9602-4165" at bounding box center [442, 253] width 169 height 34
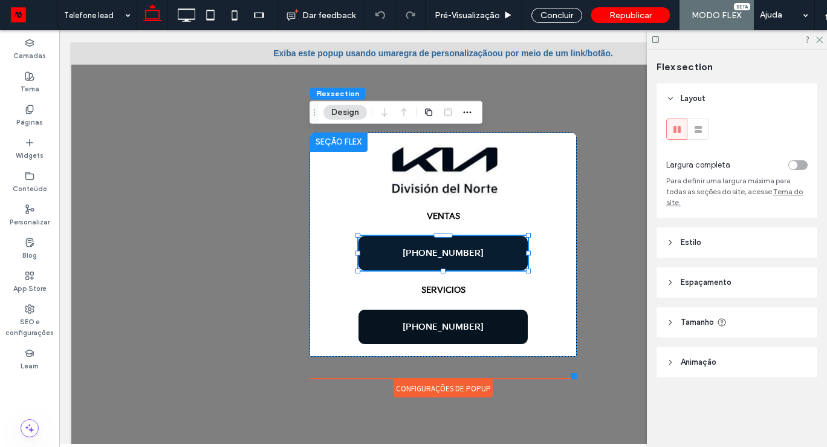
click at [489, 253] on div "+52 55 9602-4165" at bounding box center [442, 253] width 169 height 34
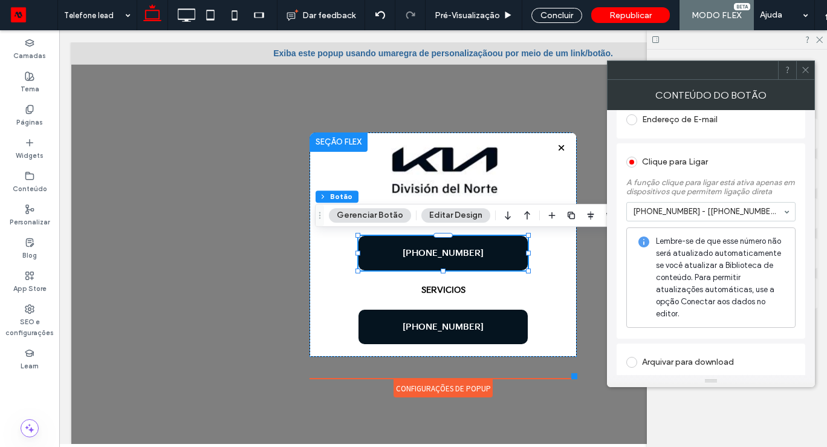
scroll to position [452, 0]
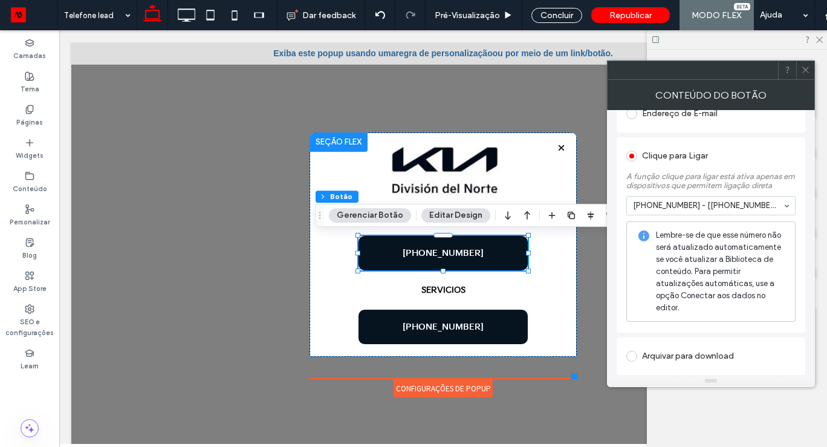
click at [766, 201] on input at bounding box center [708, 205] width 150 height 8
click at [803, 69] on icon at bounding box center [805, 69] width 9 height 9
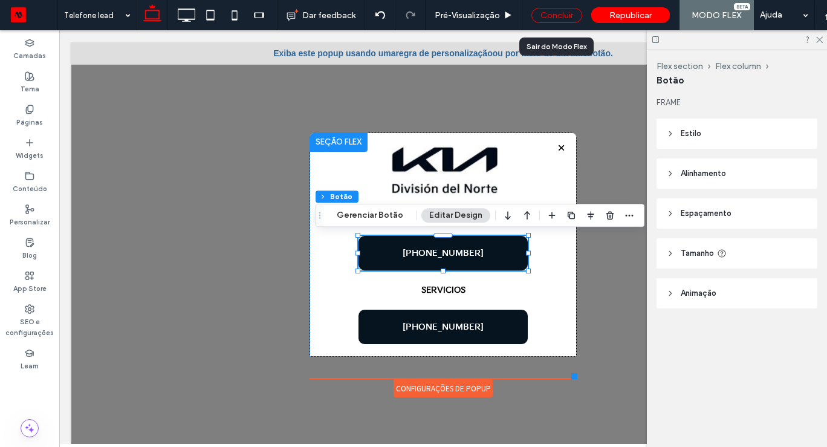
click at [563, 21] on div "Concluir" at bounding box center [556, 15] width 51 height 15
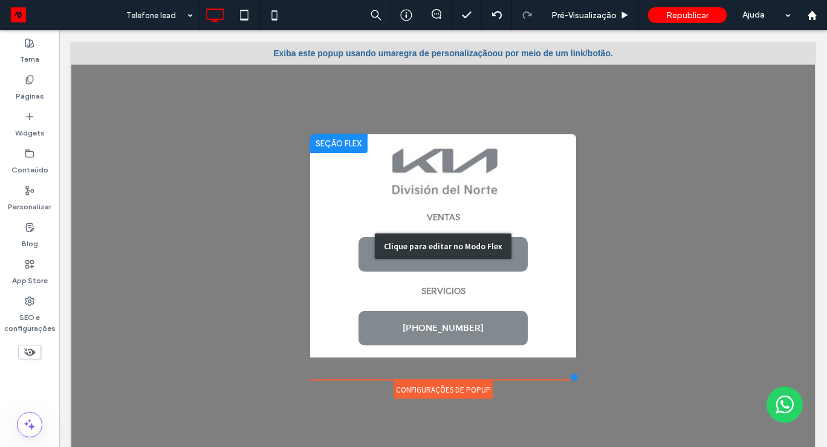
click at [490, 254] on div "Clique para editar no Modo Flex" at bounding box center [443, 245] width 137 height 25
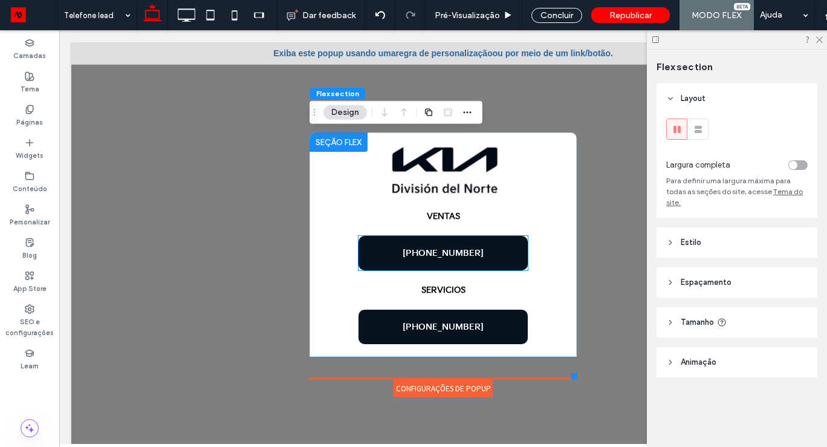
click at [490, 254] on link "+52 55 9602-4165" at bounding box center [442, 253] width 169 height 34
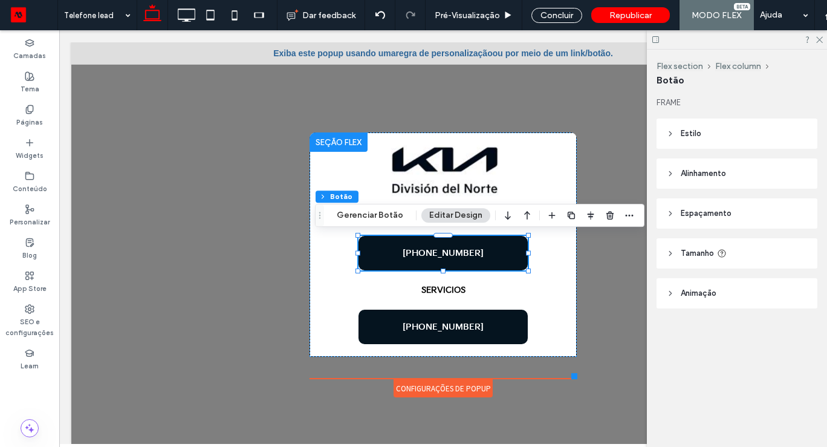
click at [490, 254] on link "+52 55 9602-4165" at bounding box center [442, 253] width 169 height 34
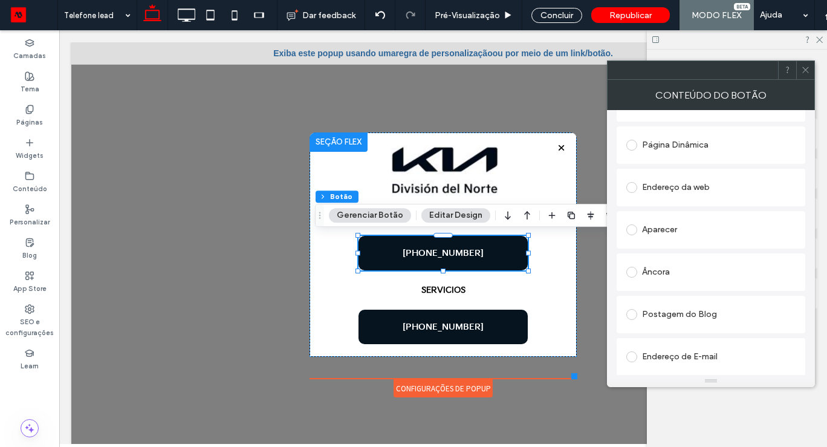
scroll to position [346, 0]
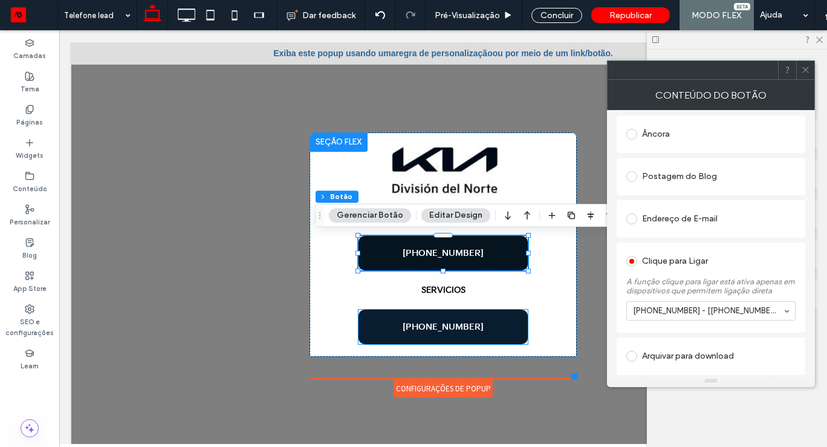
click at [501, 334] on link "+52 55 4170-8200" at bounding box center [442, 327] width 169 height 34
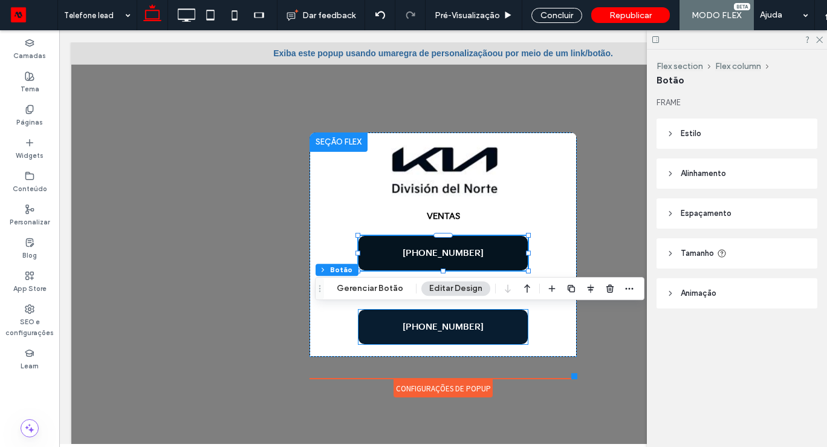
click at [501, 334] on link "+52 55 4170-8200" at bounding box center [442, 327] width 169 height 34
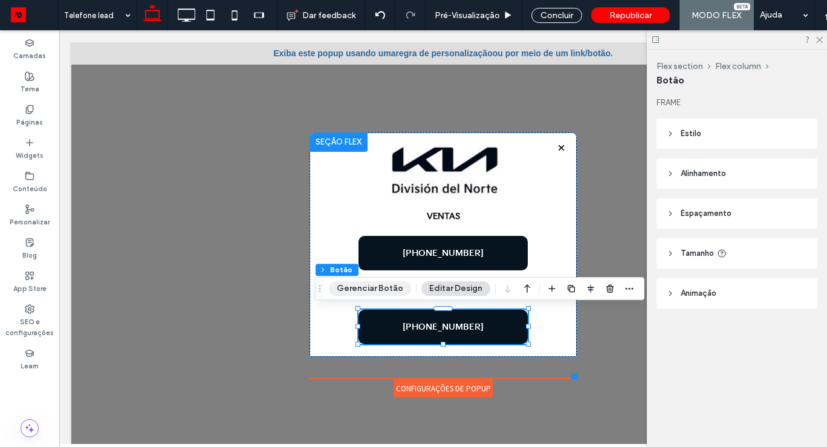
click at [387, 292] on button "Gerenciar Botão" at bounding box center [370, 288] width 82 height 15
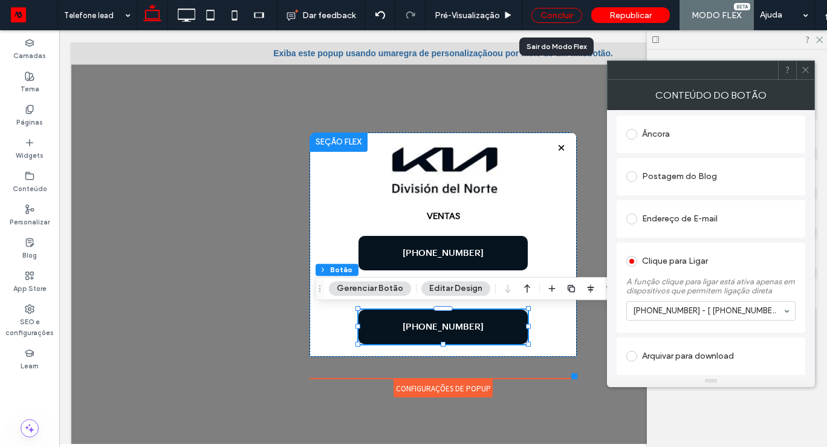
click at [566, 18] on div "Concluir" at bounding box center [556, 15] width 51 height 15
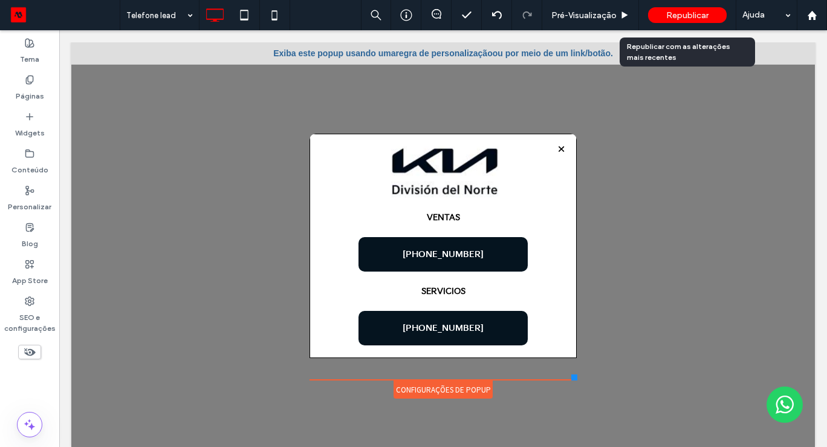
click at [682, 19] on span "Republicar" at bounding box center [687, 15] width 42 height 10
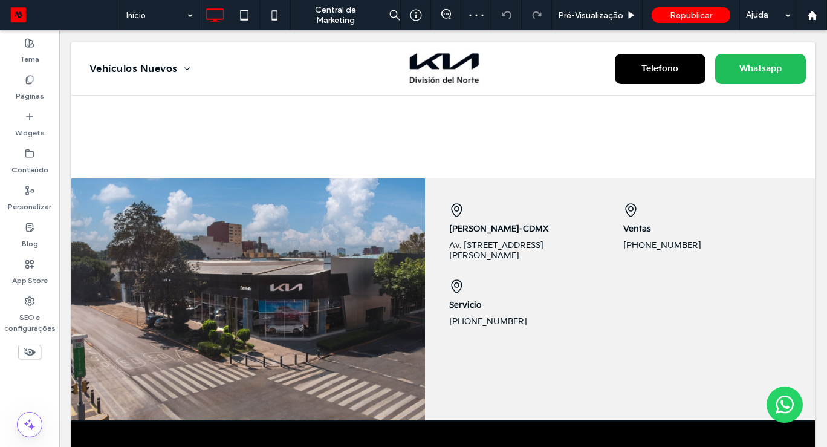
scroll to position [1569, 0]
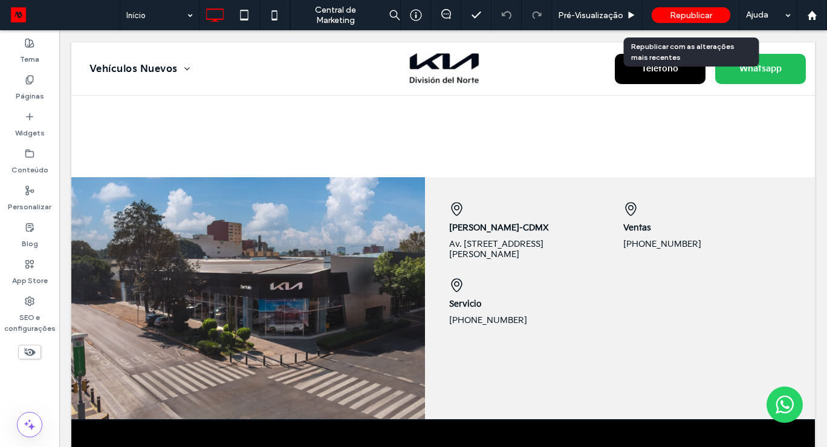
click at [683, 19] on span "Republicar" at bounding box center [691, 15] width 42 height 10
